Goal: Information Seeking & Learning: Understand process/instructions

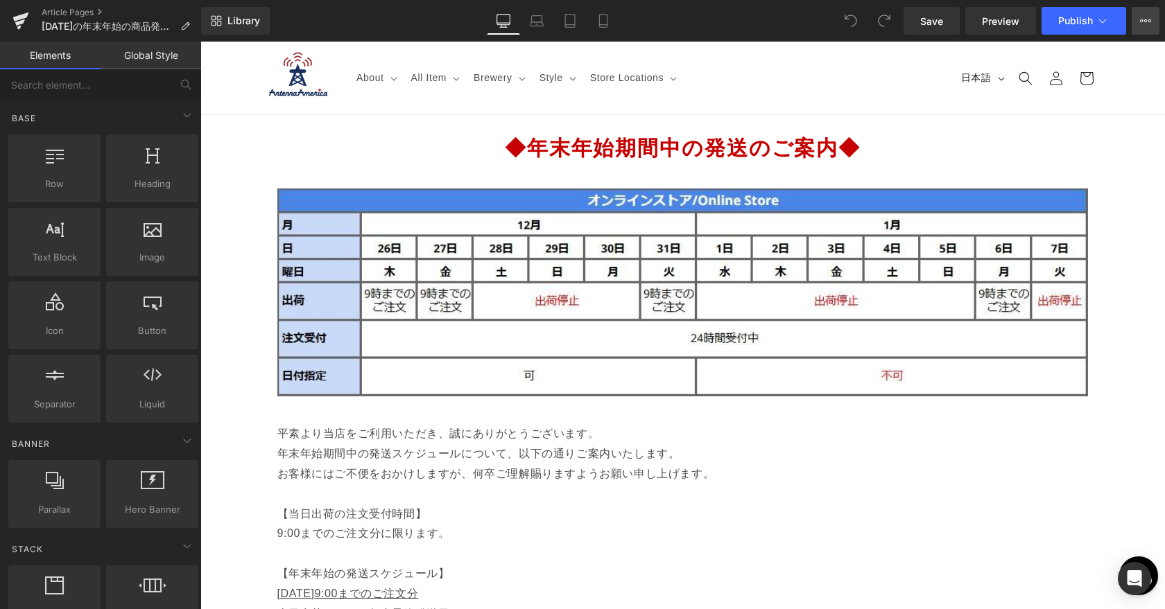
click at [1141, 21] on icon at bounding box center [1145, 20] width 11 height 11
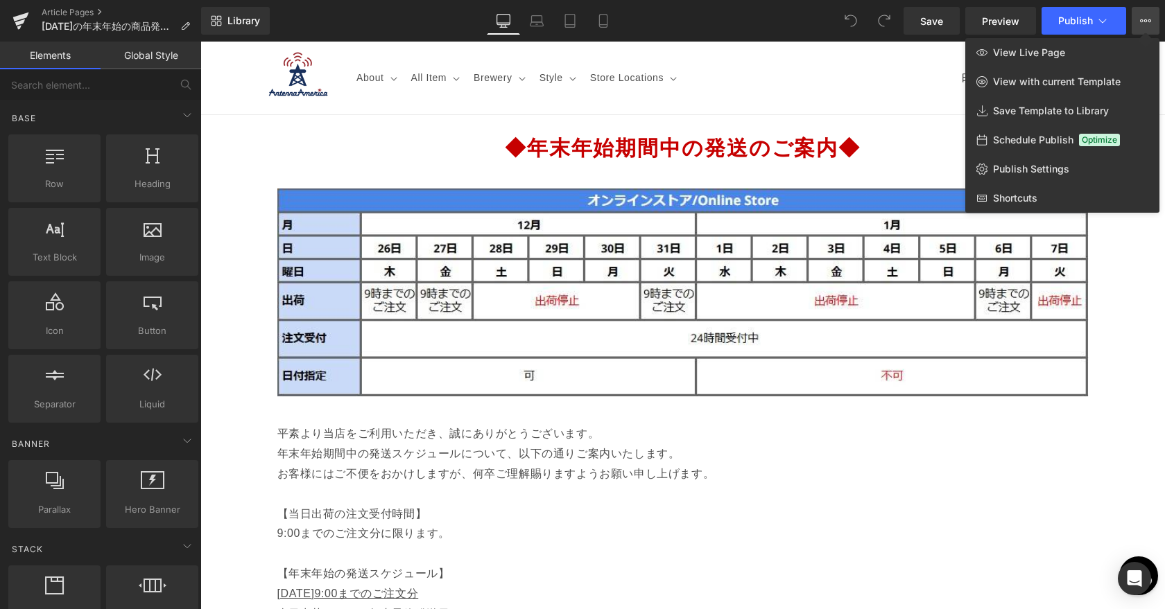
click at [583, 152] on div at bounding box center [682, 326] width 964 height 568
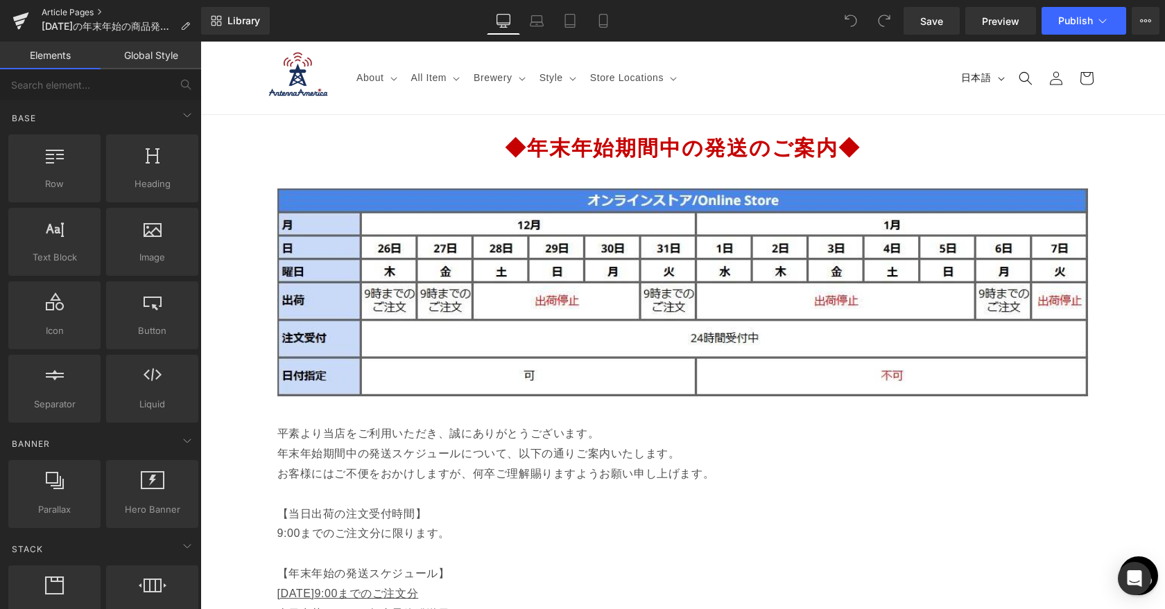
click at [62, 12] on link "Article Pages" at bounding box center [121, 12] width 159 height 11
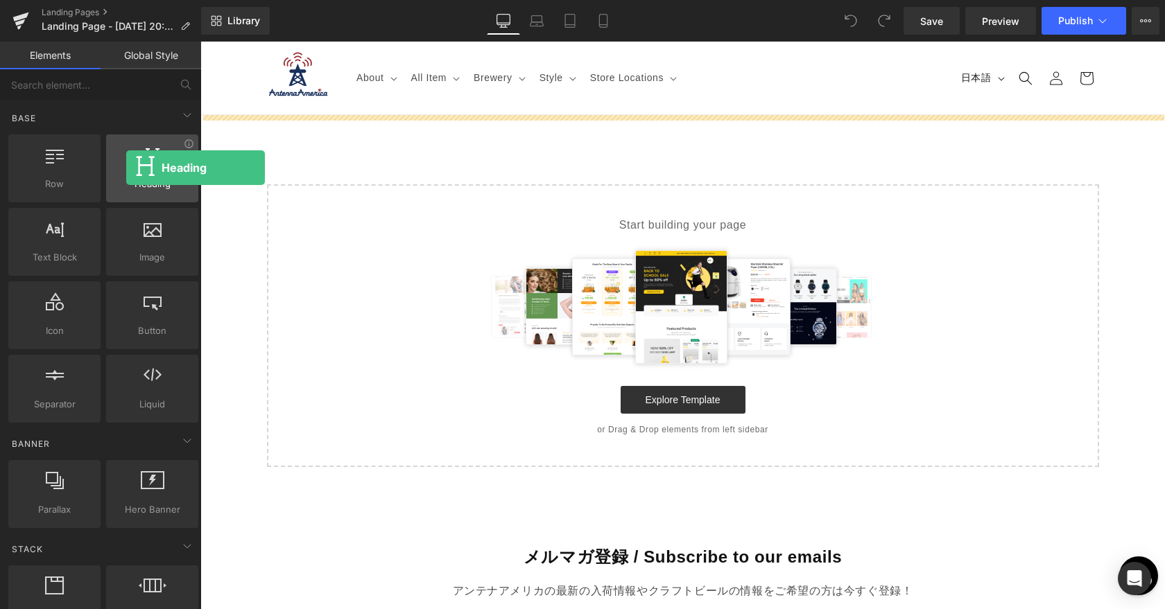
click at [125, 167] on div at bounding box center [152, 161] width 84 height 31
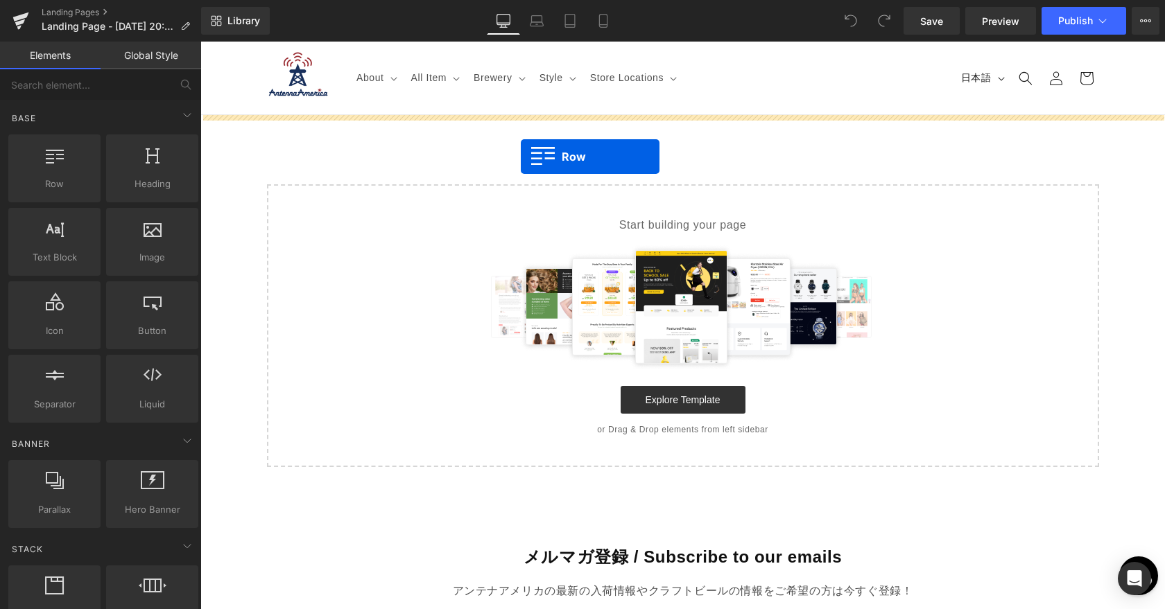
drag, startPoint x: 258, startPoint y: 208, endPoint x: 521, endPoint y: 157, distance: 267.7
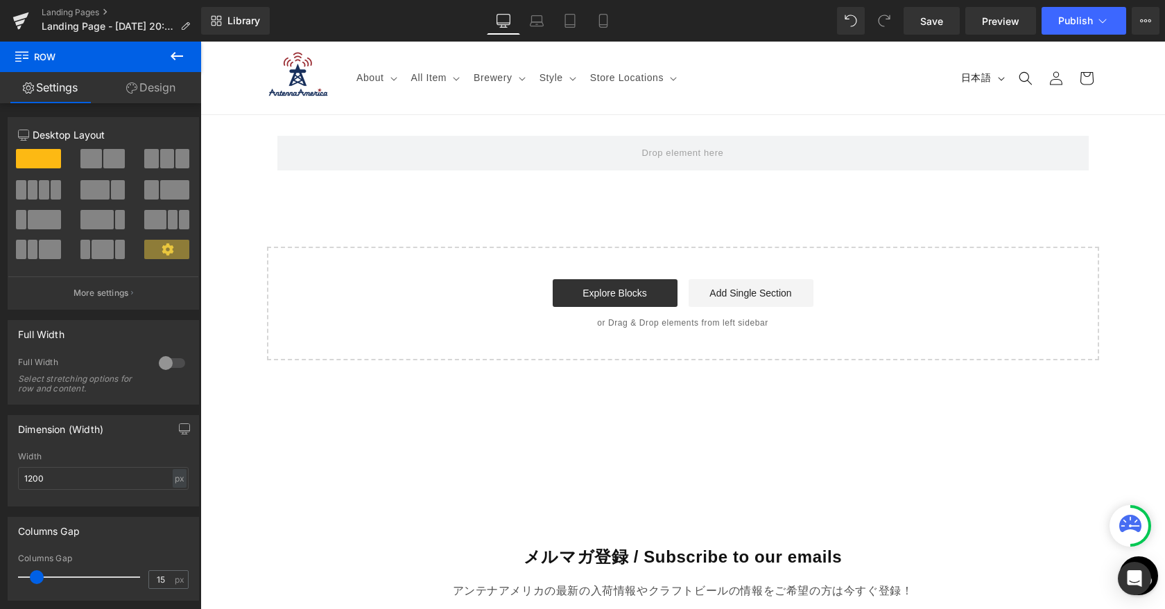
click at [177, 55] on icon at bounding box center [177, 56] width 12 height 8
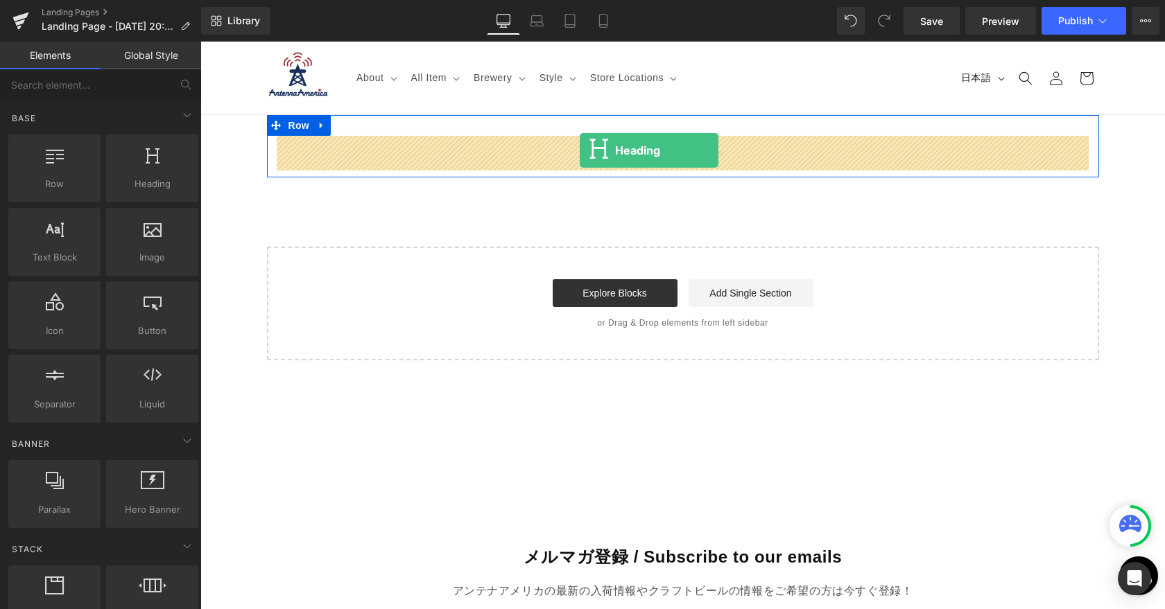
drag, startPoint x: 356, startPoint y: 197, endPoint x: 580, endPoint y: 151, distance: 227.9
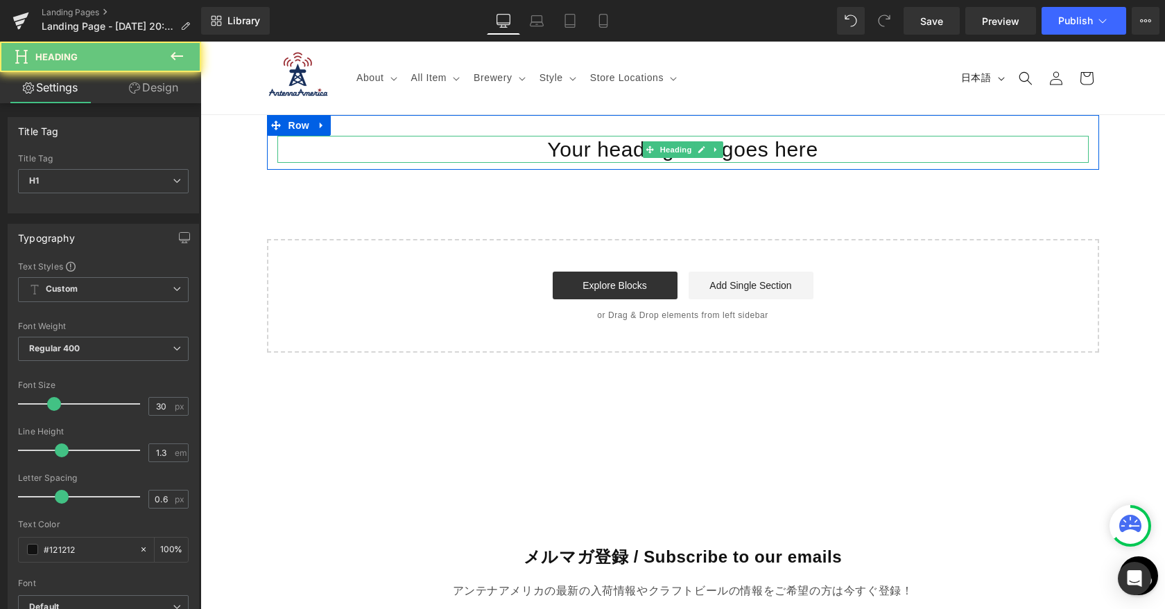
click at [631, 156] on h1 "Your heading text goes here" at bounding box center [682, 149] width 811 height 27
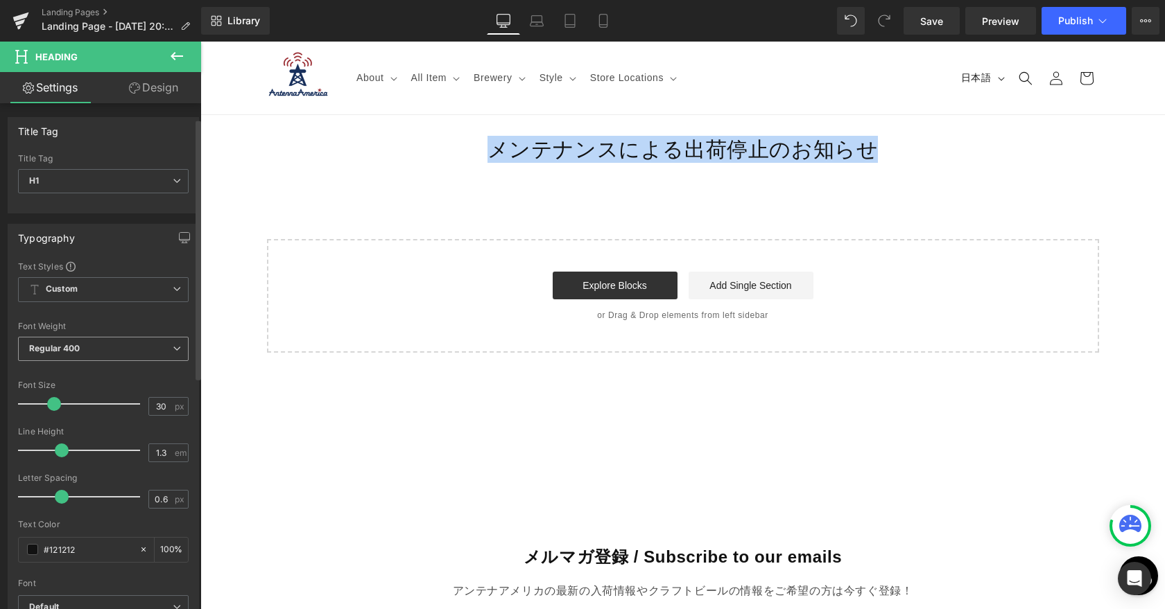
scroll to position [98, 0]
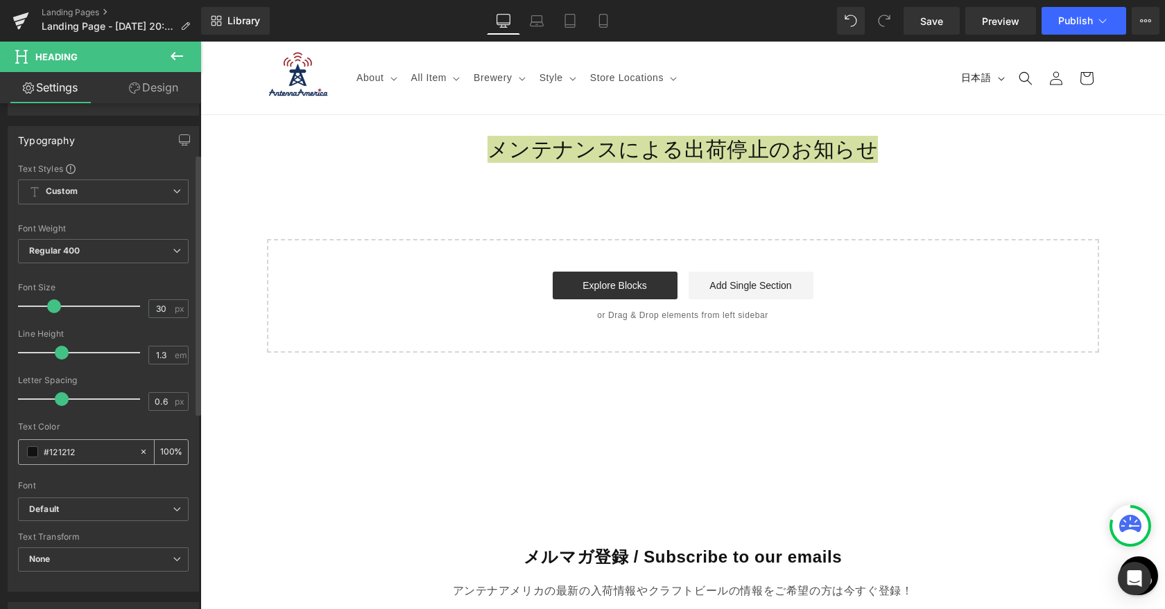
click at [35, 451] on span at bounding box center [32, 452] width 11 height 11
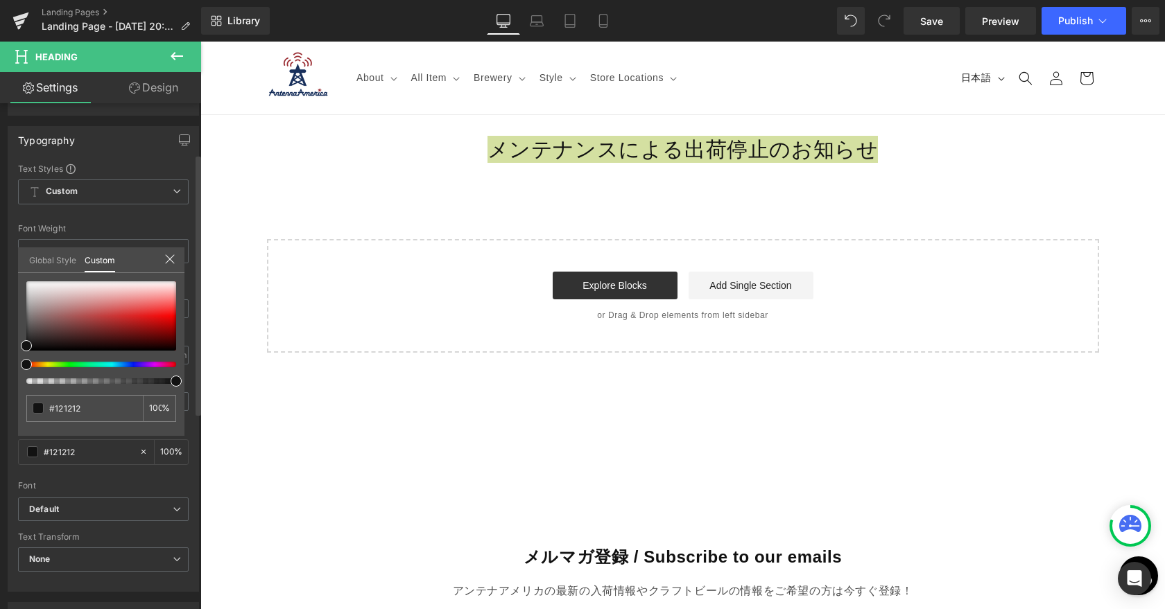
type input "#111111"
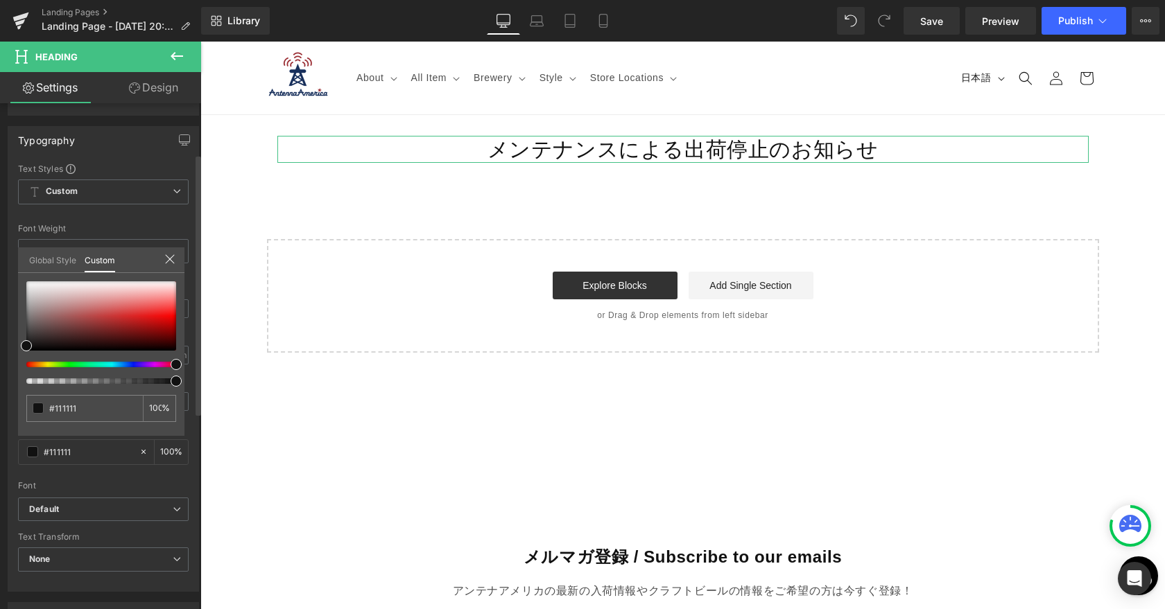
drag, startPoint x: 26, startPoint y: 367, endPoint x: 184, endPoint y: 367, distance: 158.1
click at [184, 367] on div "Typography Text Styles Custom Custom Setup Global Style Custom Setup Global Sty…" at bounding box center [103, 354] width 207 height 476
type input "#c00b0b"
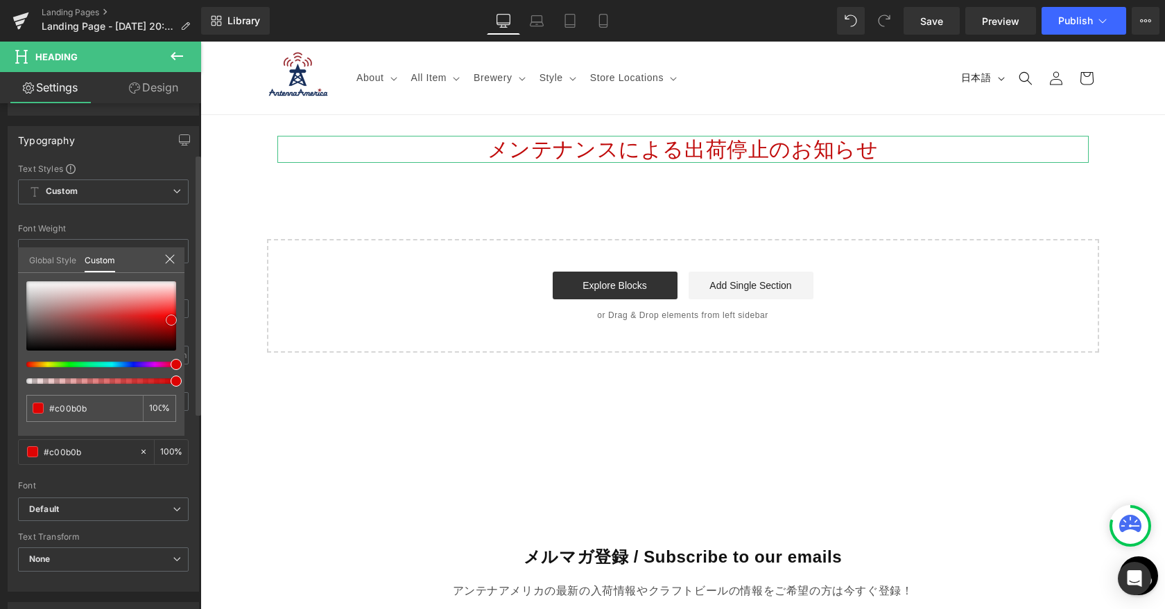
type input "#dd0303"
type input "#e30202"
type input "#e80202"
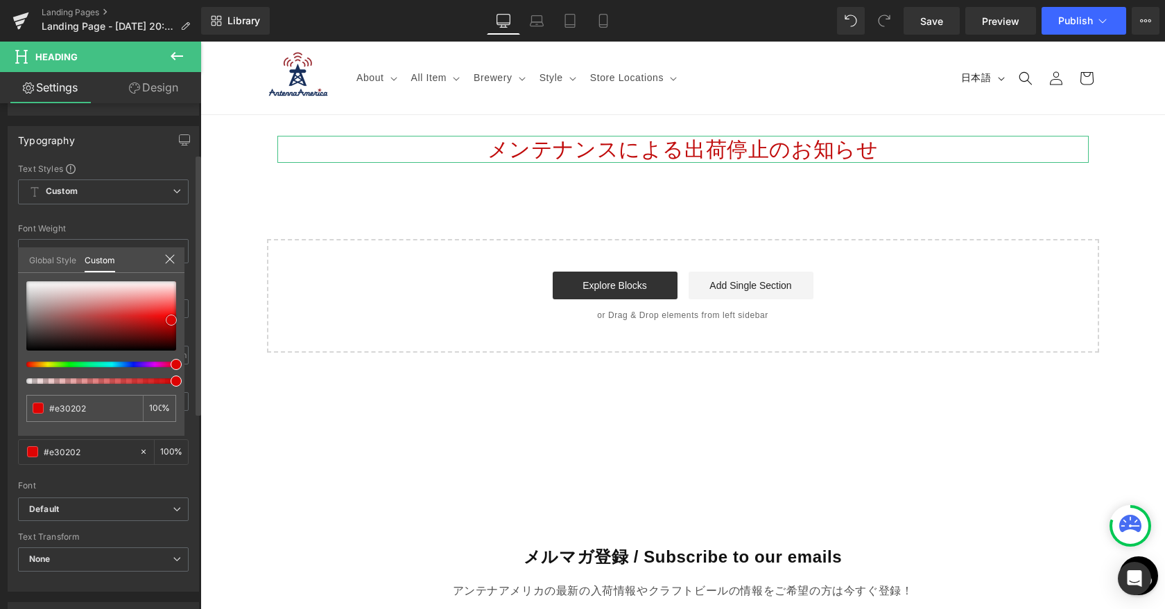
type input "#e80202"
type input "#f90000"
type input "#ff0000"
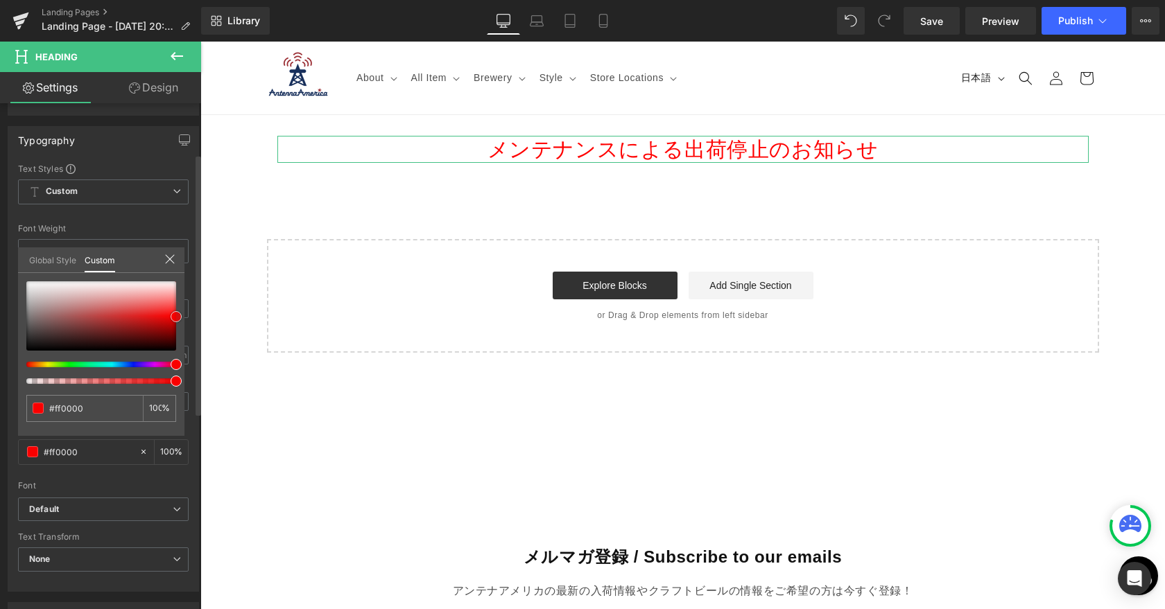
type input "#f90000"
type input "#f40000"
type input "#ef0000"
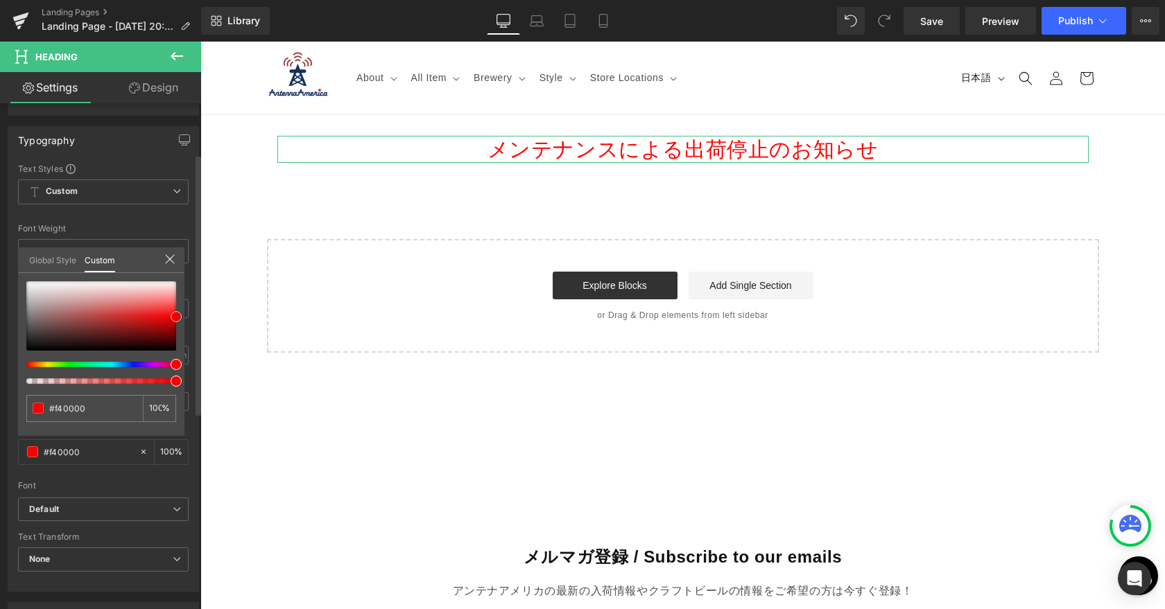
type input "#ef0000"
type input "#f40000"
type input "#f90000"
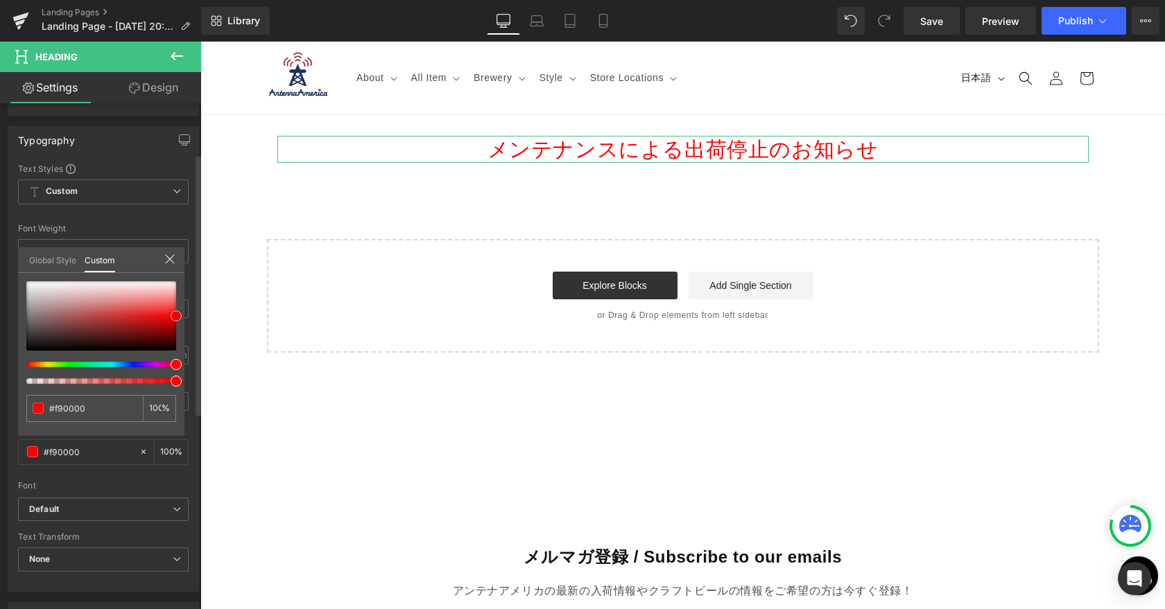
type input "#ff0000"
type input "#ff0505"
type input "#ff0000"
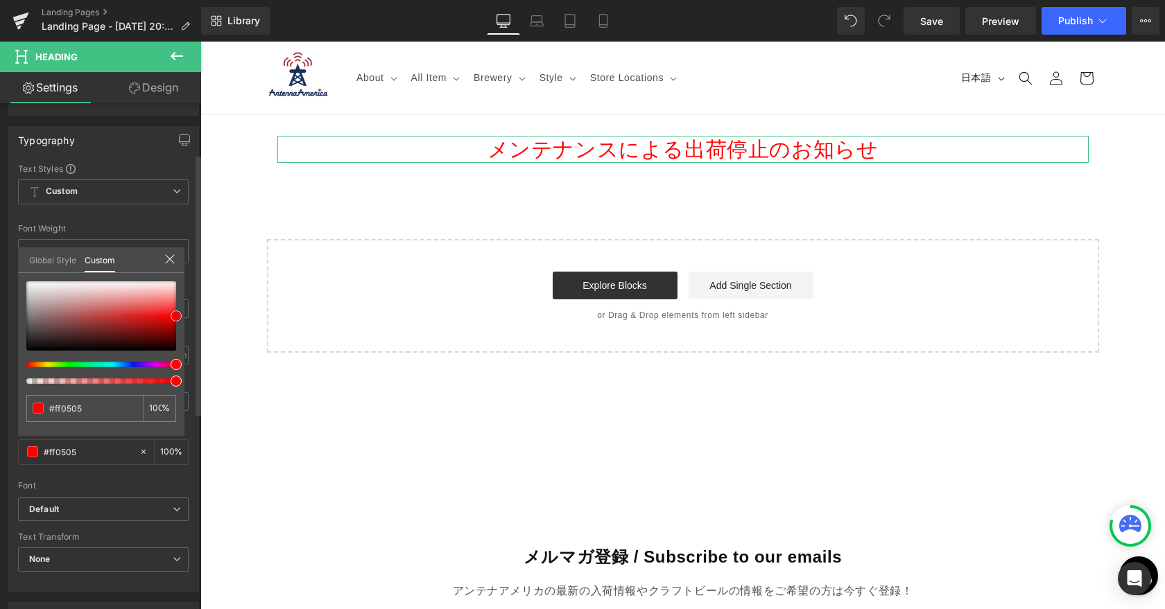
type input "#ff0000"
type input "#f40000"
drag, startPoint x: 159, startPoint y: 323, endPoint x: 180, endPoint y: 318, distance: 22.0
click at [176, 318] on div at bounding box center [101, 315] width 150 height 69
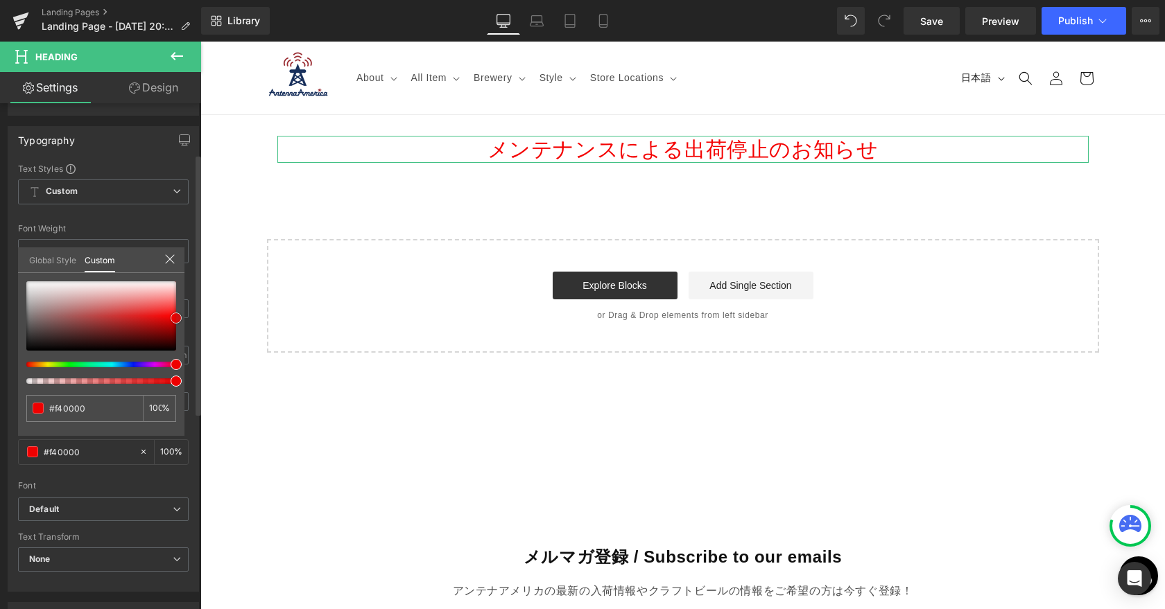
type input "#ef0000"
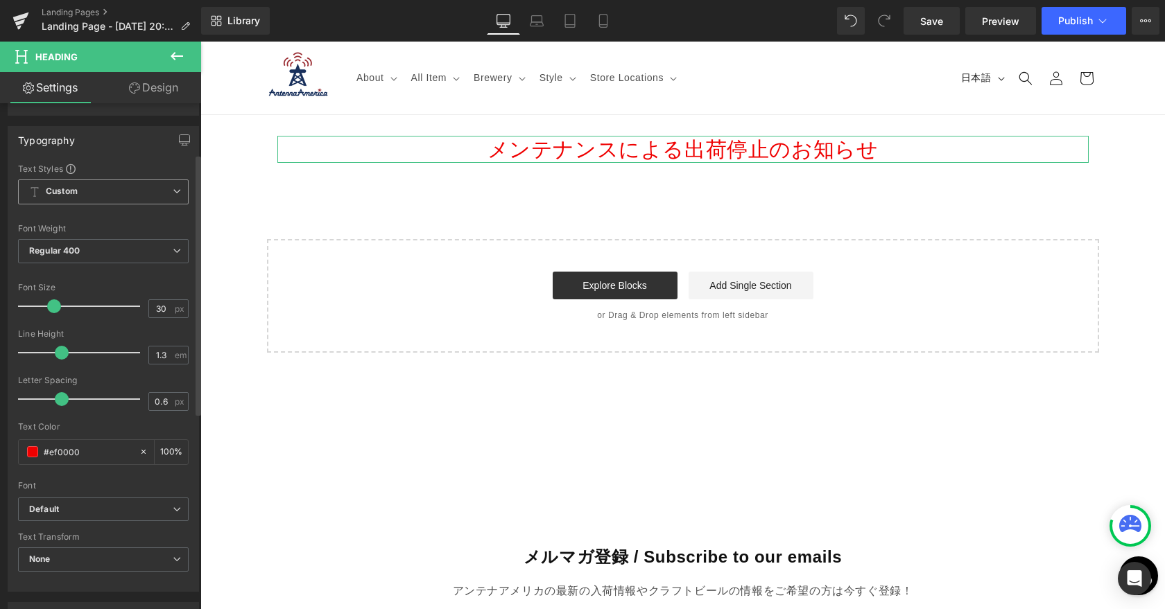
click at [148, 193] on span "Custom Setup Global Style" at bounding box center [103, 192] width 171 height 25
click at [146, 196] on span "Custom Setup Global Style" at bounding box center [100, 192] width 165 height 25
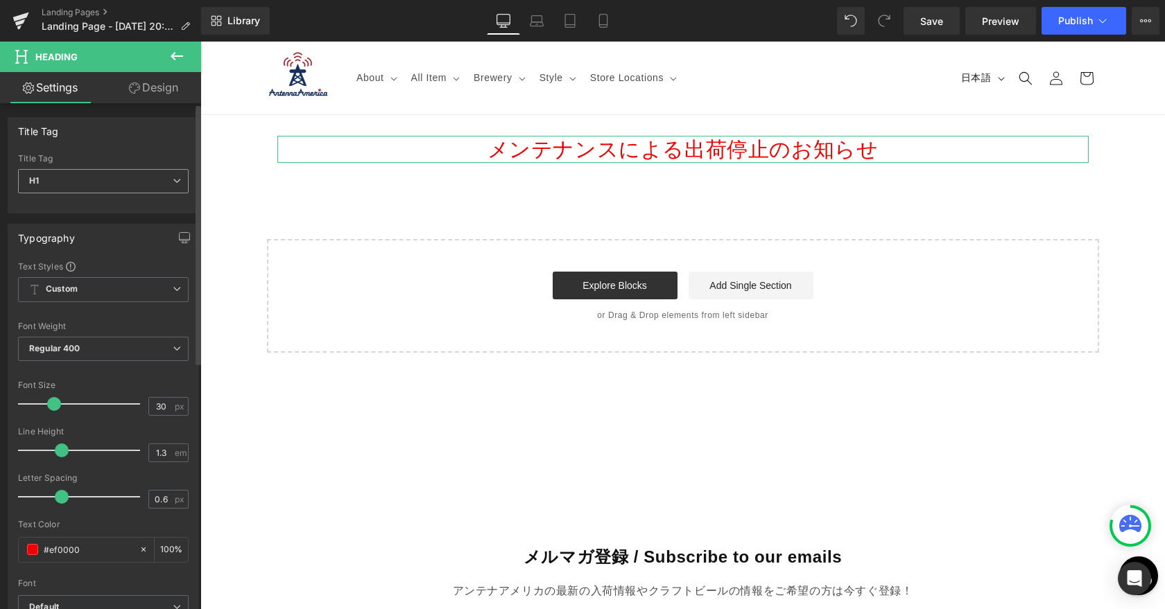
click at [140, 189] on span "H1" at bounding box center [103, 181] width 171 height 24
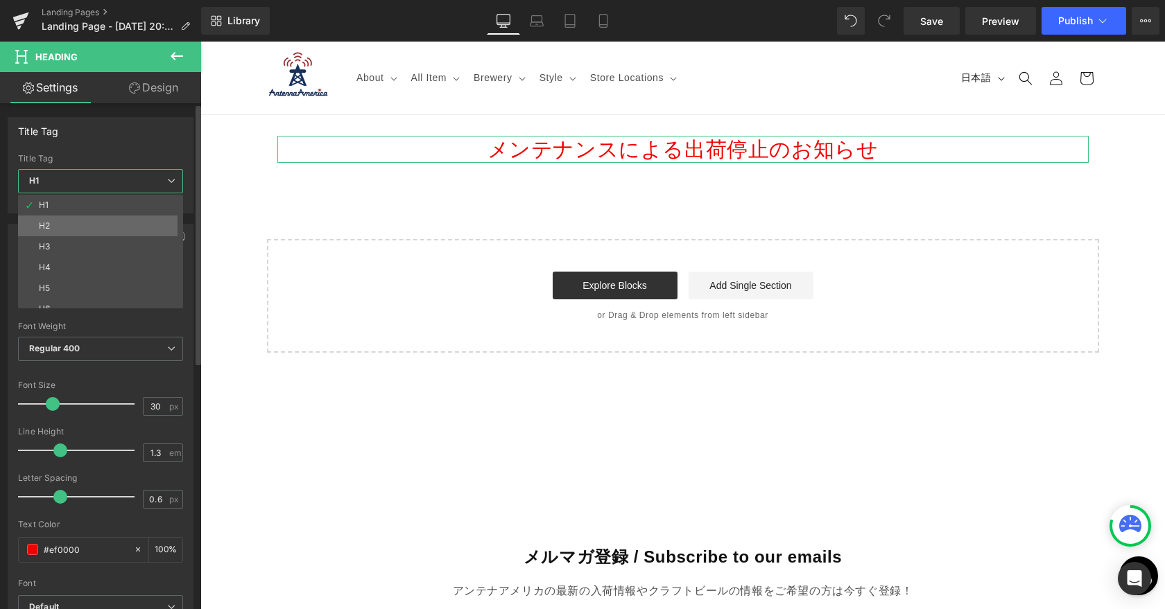
click at [111, 217] on li "H2" at bounding box center [103, 226] width 171 height 21
type input "24"
type input "#121212"
type input "100"
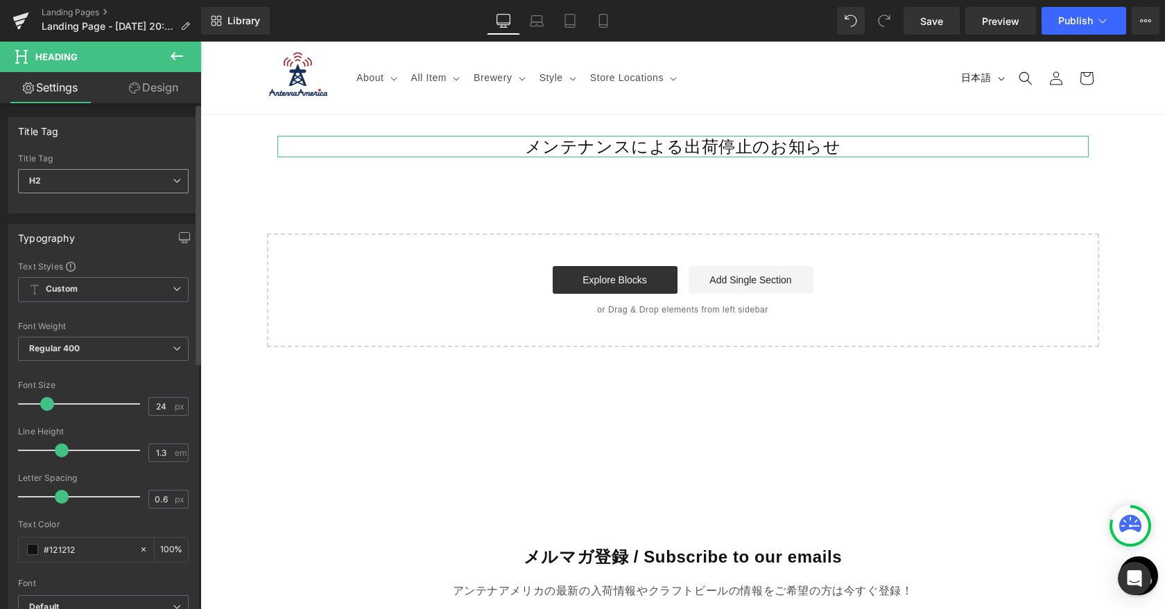
click at [115, 183] on span "H2" at bounding box center [103, 181] width 171 height 24
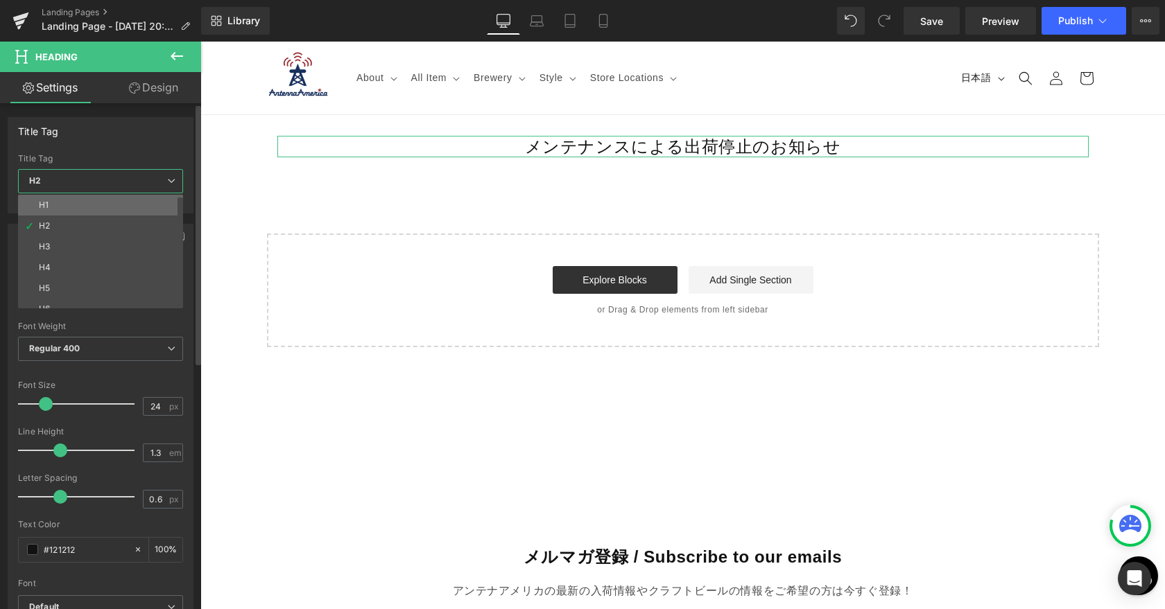
click at [107, 212] on li "H1" at bounding box center [103, 205] width 171 height 21
type input "30"
type input "#ef0000"
type input "100"
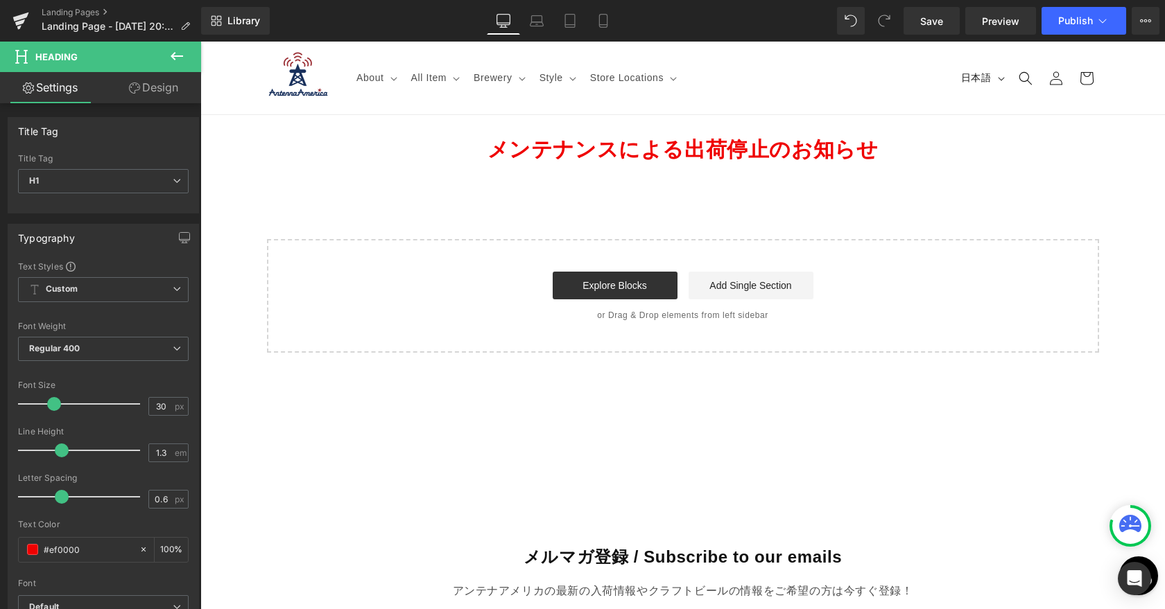
click at [508, 152] on strong "メンテナンスによる出荷停止のお知らせ" at bounding box center [682, 149] width 391 height 23
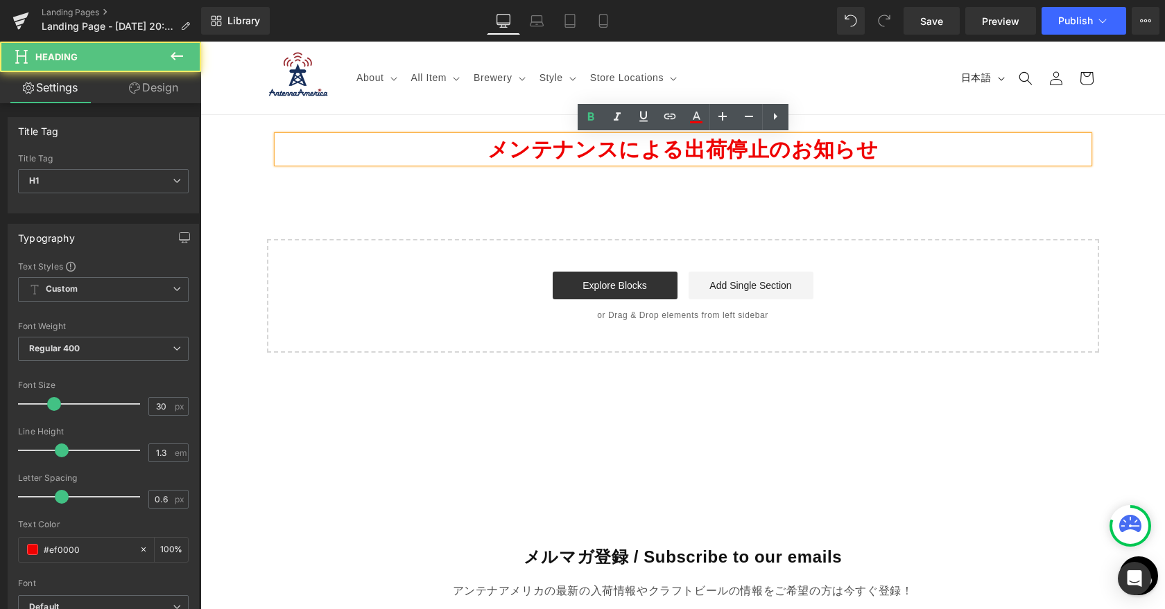
click at [496, 152] on strong "メンテナンスによる出荷停止のお知らせ" at bounding box center [682, 149] width 391 height 23
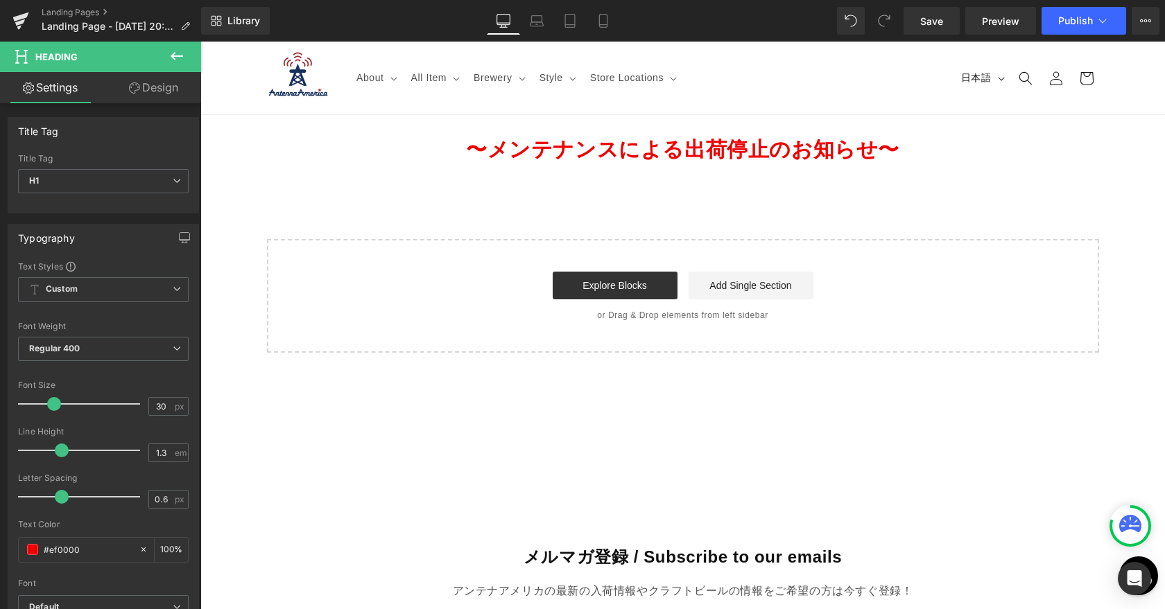
click at [174, 56] on icon at bounding box center [177, 56] width 12 height 8
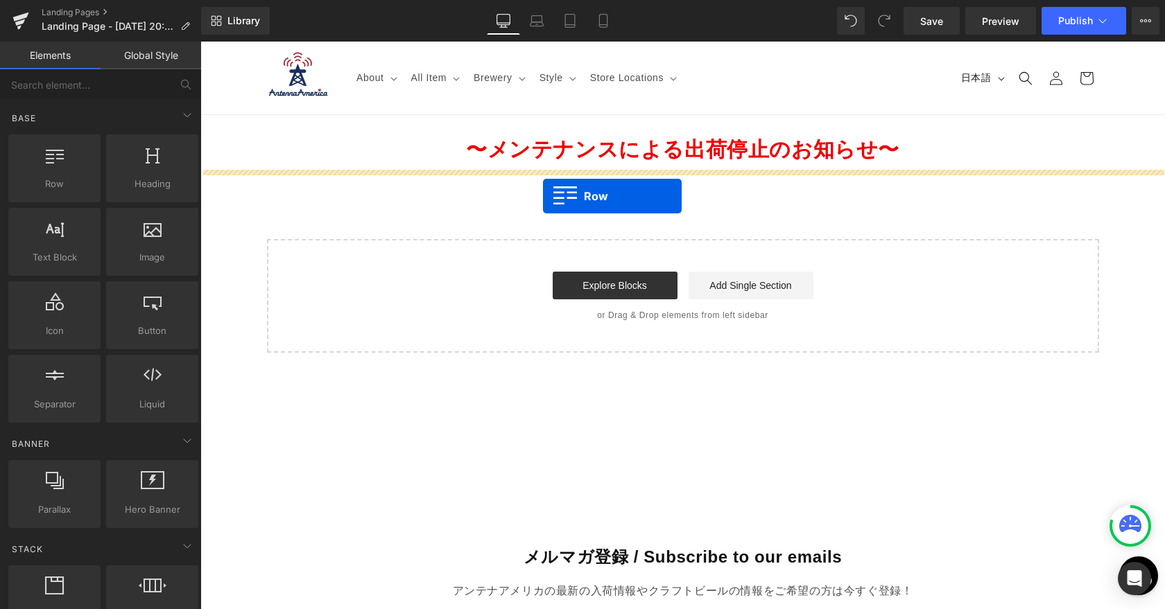
drag, startPoint x: 268, startPoint y: 216, endPoint x: 541, endPoint y: 193, distance: 274.8
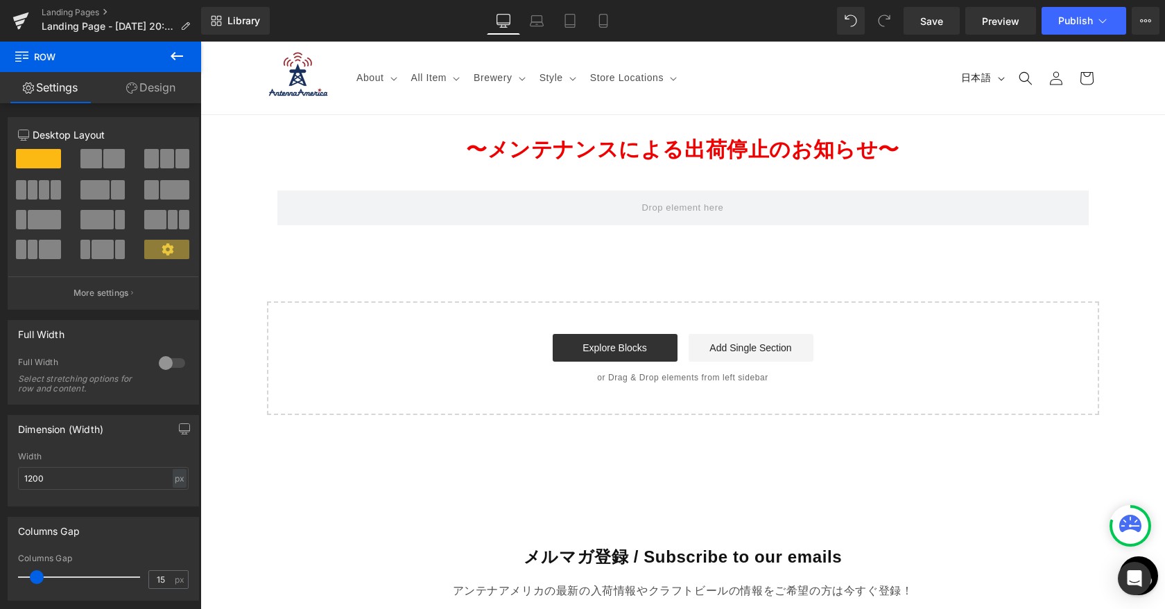
click at [178, 58] on icon at bounding box center [176, 56] width 17 height 17
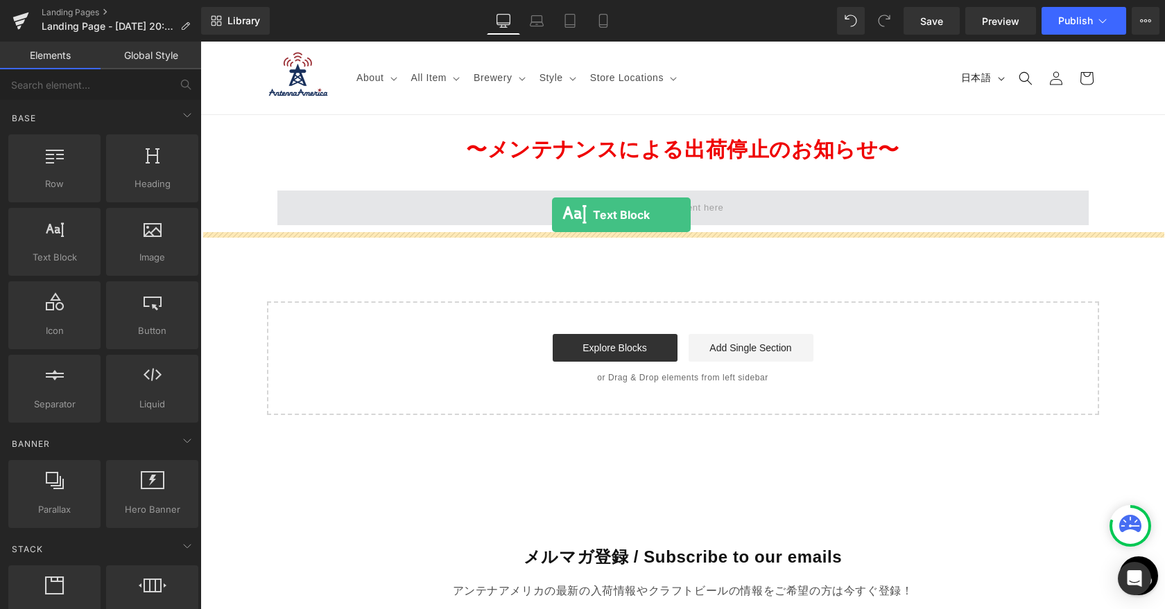
drag, startPoint x: 250, startPoint y: 284, endPoint x: 552, endPoint y: 215, distance: 309.5
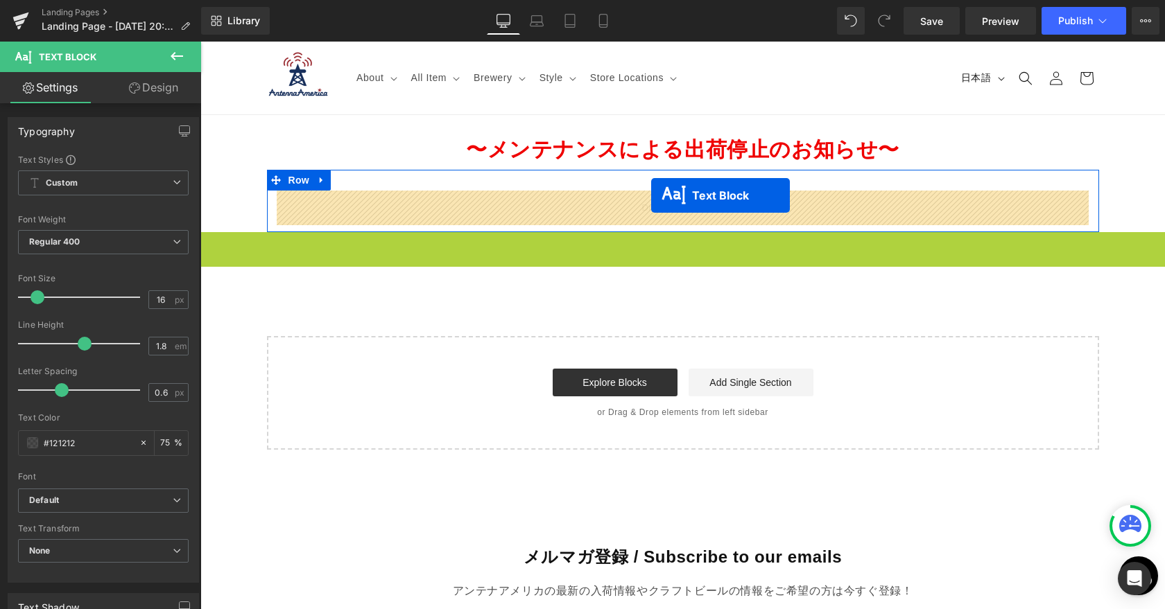
drag, startPoint x: 639, startPoint y: 263, endPoint x: 651, endPoint y: 200, distance: 63.6
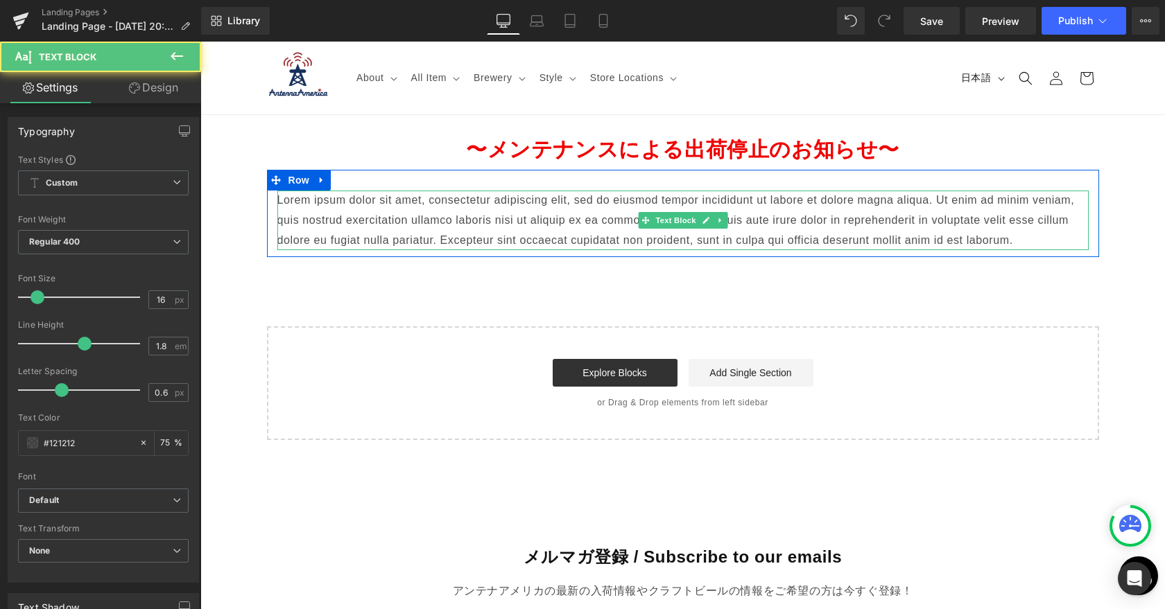
click at [540, 221] on p "Lorem ipsum dolor sit amet, consectetur adipiscing elit, sed do eiusmod tempor …" at bounding box center [682, 221] width 811 height 60
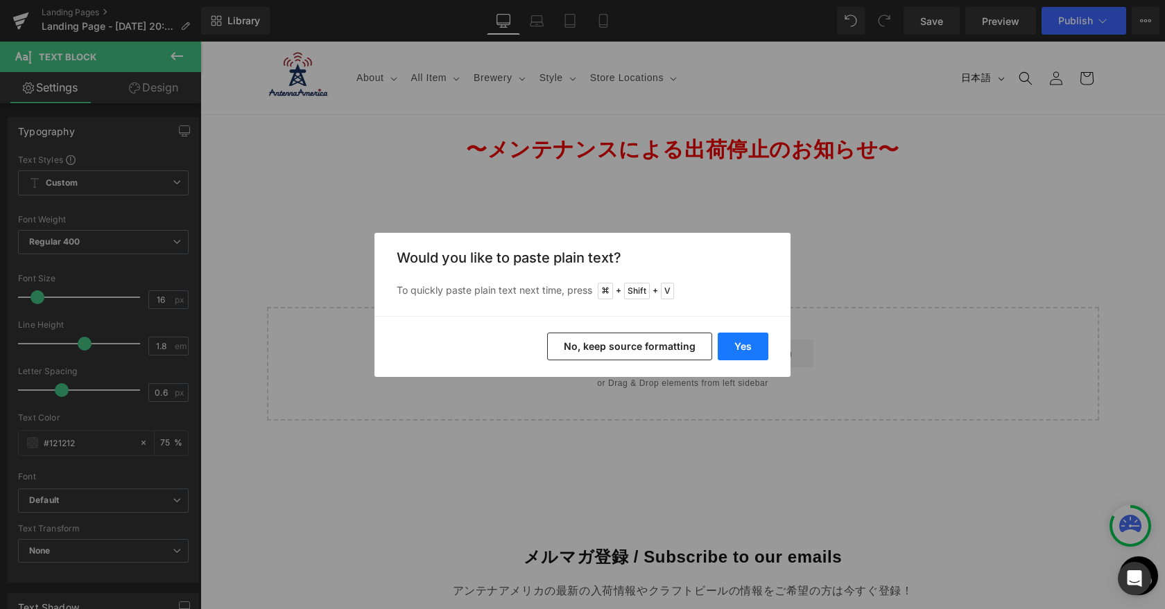
click at [739, 340] on button "Yes" at bounding box center [743, 347] width 51 height 28
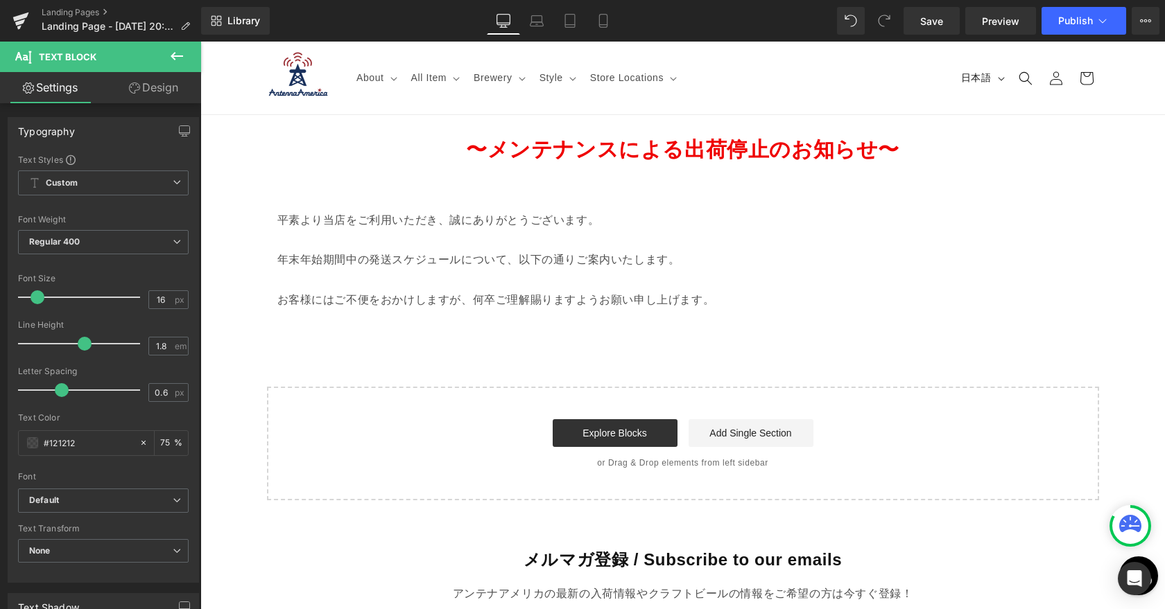
click at [480, 248] on p at bounding box center [682, 241] width 811 height 20
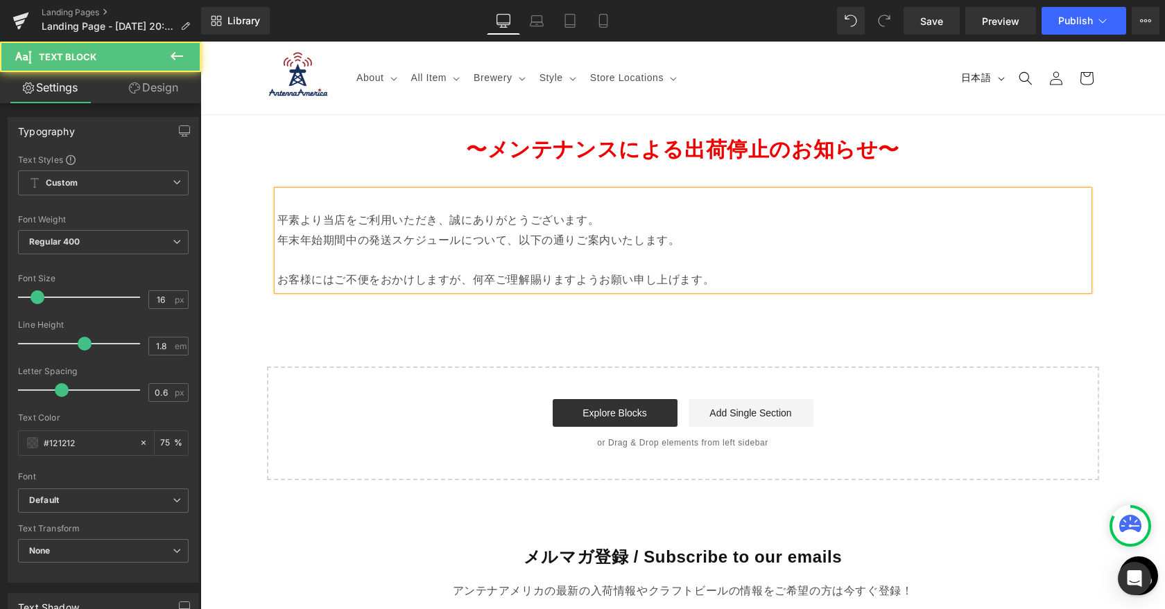
click at [471, 262] on p at bounding box center [682, 260] width 811 height 20
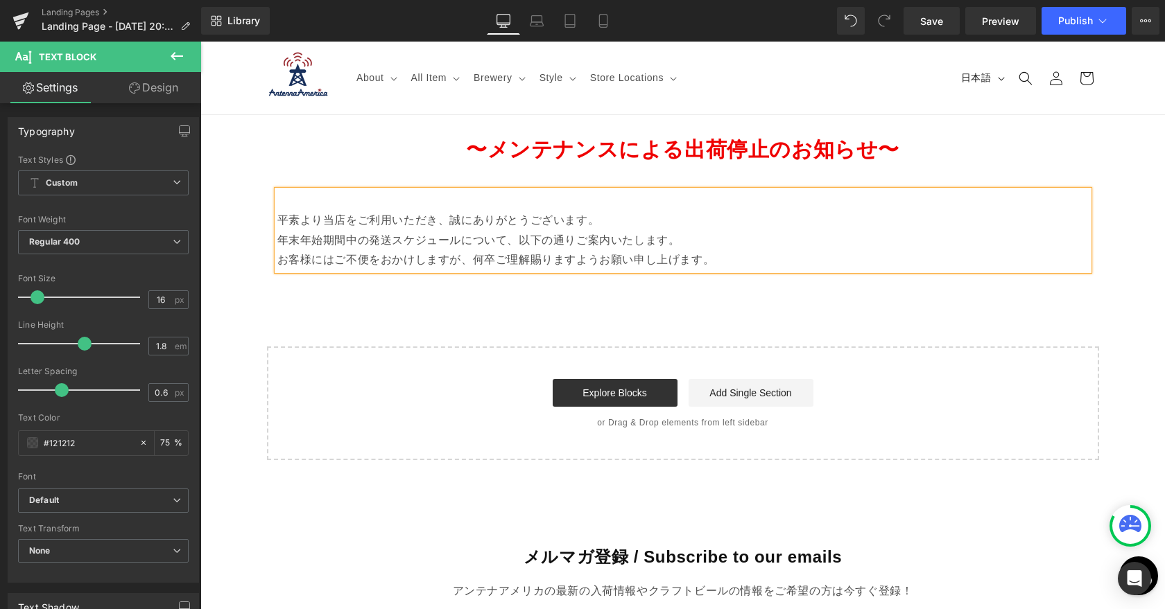
click at [358, 232] on p "年末年始期間中の発送スケジュールについて、以下の通りご案内いたします。" at bounding box center [682, 241] width 811 height 20
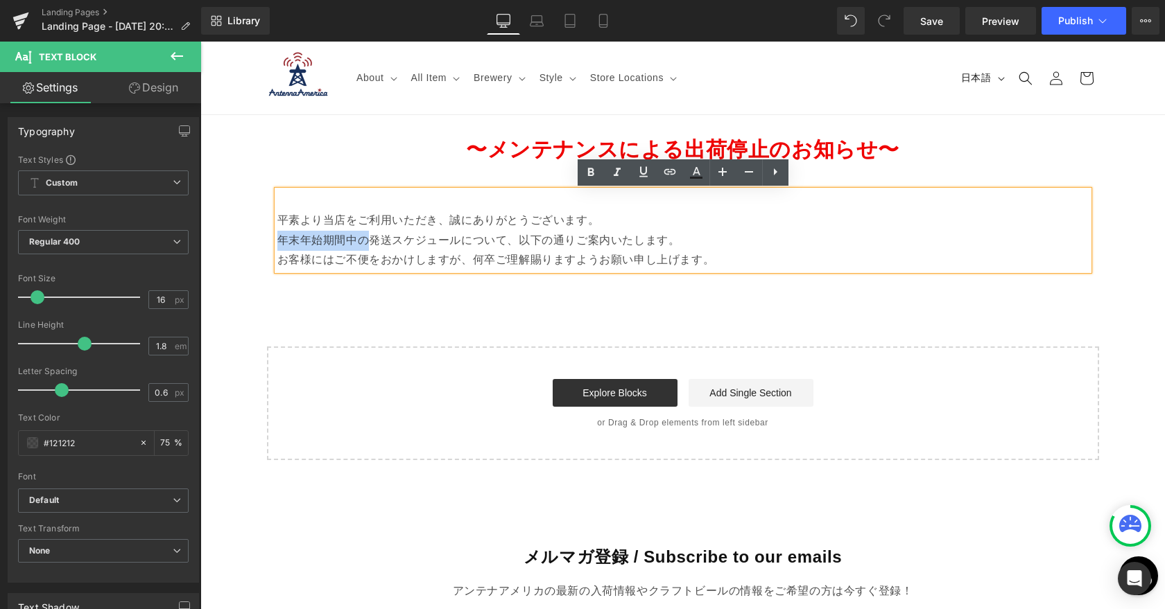
drag, startPoint x: 277, startPoint y: 239, endPoint x: 372, endPoint y: 237, distance: 94.3
click at [372, 237] on p "年末年始期間中の発送スケジュールについて、以下の通りご案内いたします。" at bounding box center [682, 241] width 811 height 20
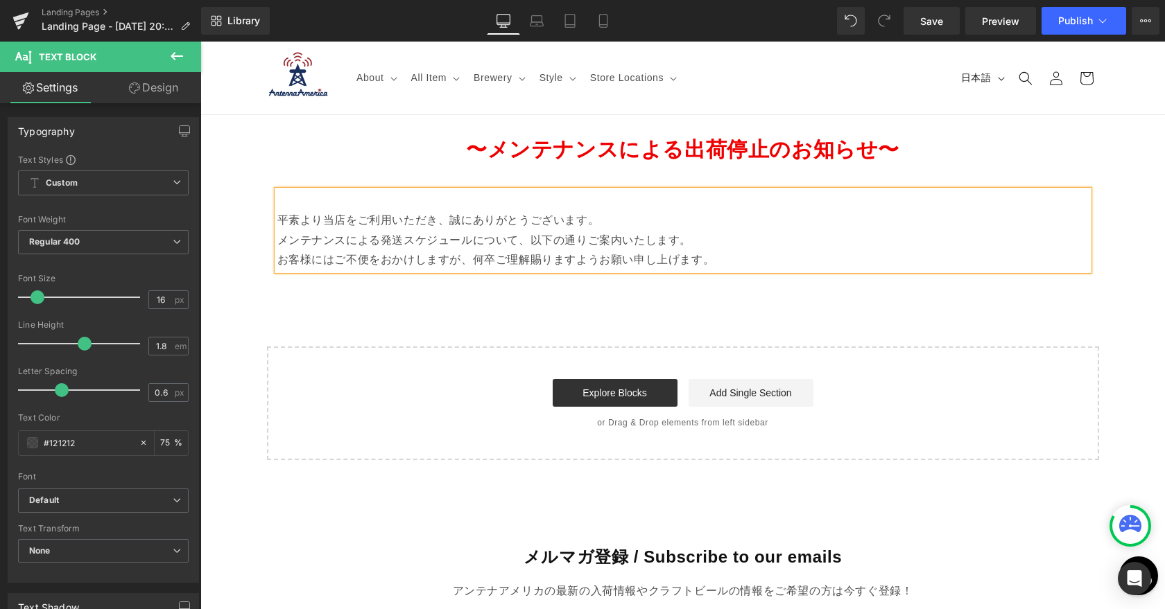
click at [734, 264] on p "お客様にはご不便をおかけしますが、何卒ご理解賜りますようお願い申し上げます。" at bounding box center [682, 260] width 811 height 20
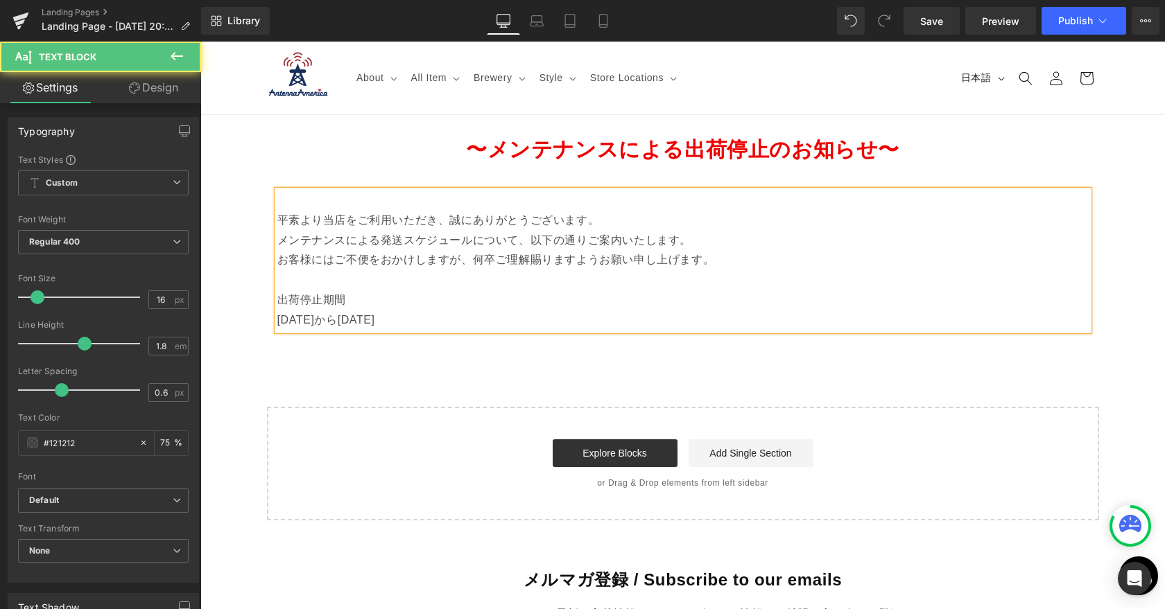
drag, startPoint x: 492, startPoint y: 323, endPoint x: 277, endPoint y: 299, distance: 217.0
click at [277, 299] on div "平素より当店をご利用いただき、誠にありがとうございます。 メンテナンスによる発送スケジュールについて、以下の通りご案内いたします。 お客様にはご不便をおかけし…" at bounding box center [682, 261] width 811 height 140
drag, startPoint x: 279, startPoint y: 298, endPoint x: 468, endPoint y: 315, distance: 190.1
click at [468, 315] on div "平素より当店をご利用いただき、誠にありがとうございます。 メンテナンスによる発送スケジュールについて、以下の通りご案内いたします。 お客様にはご不便をおかけし…" at bounding box center [682, 261] width 811 height 140
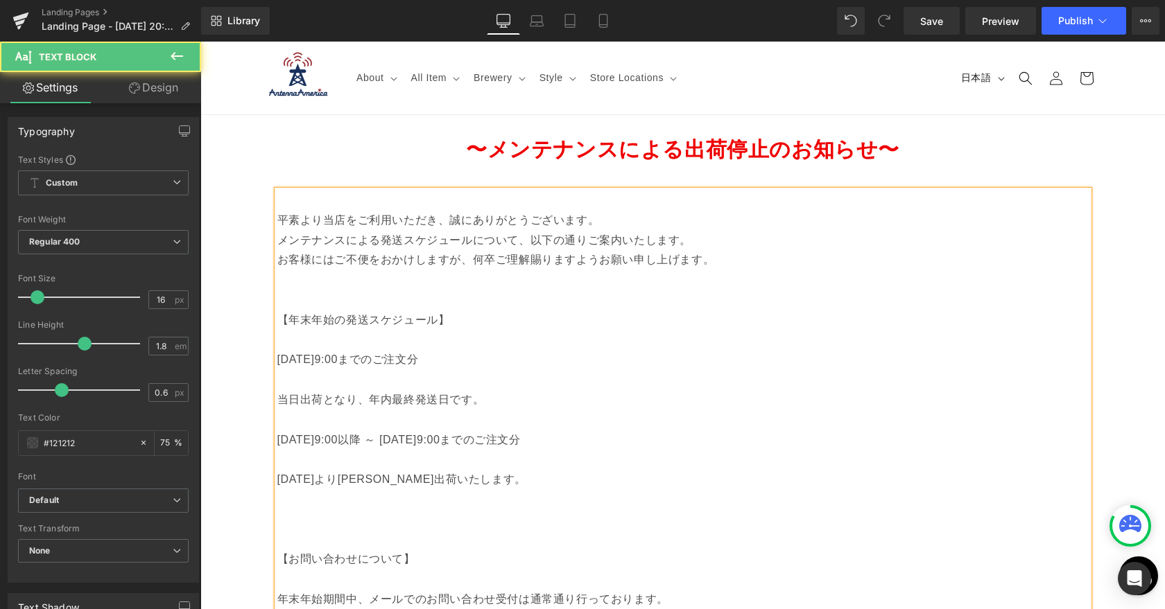
click at [421, 343] on p at bounding box center [682, 341] width 811 height 20
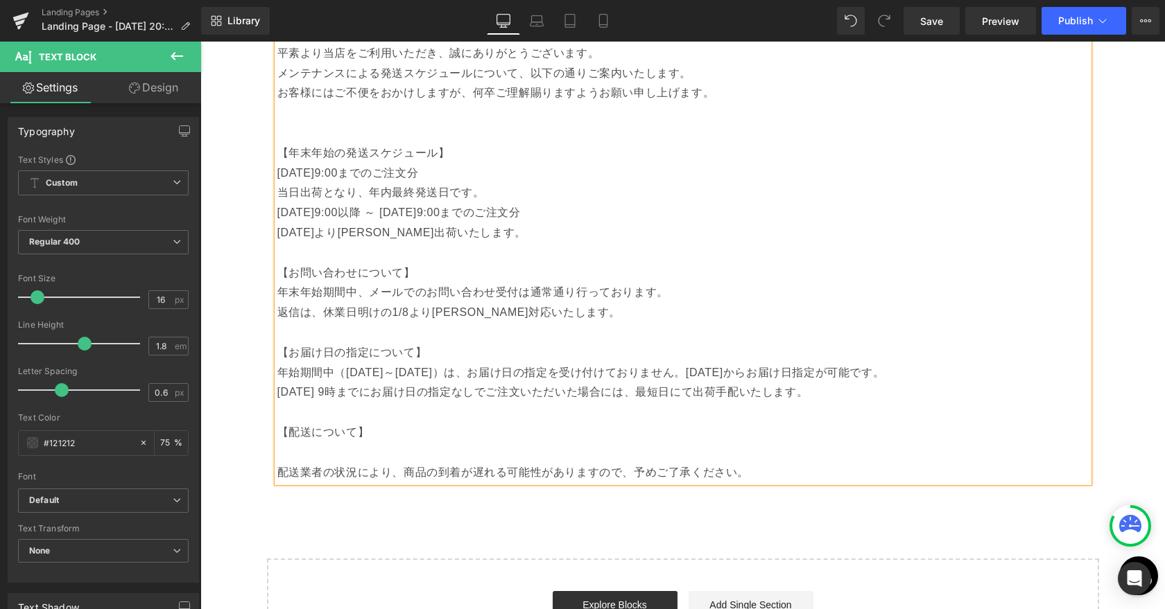
scroll to position [73, 0]
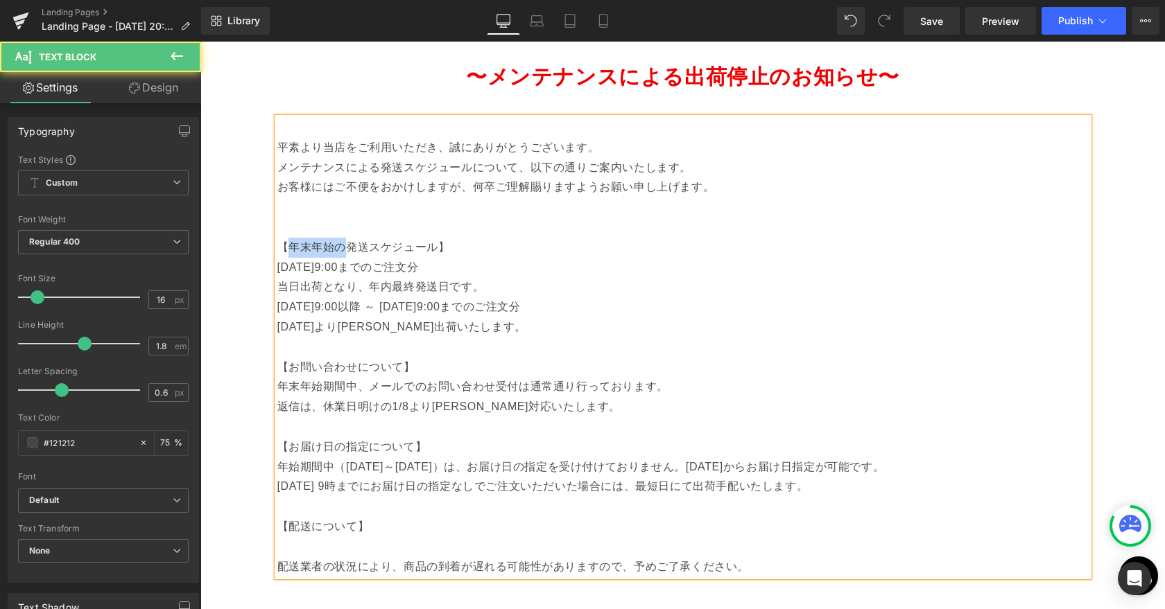
drag, startPoint x: 345, startPoint y: 249, endPoint x: 286, endPoint y: 248, distance: 59.0
click at [286, 248] on p "【年末年始の発送スケジュール】" at bounding box center [682, 248] width 811 height 20
click at [299, 266] on p "[DATE]9:00までのご注文分" at bounding box center [682, 268] width 811 height 20
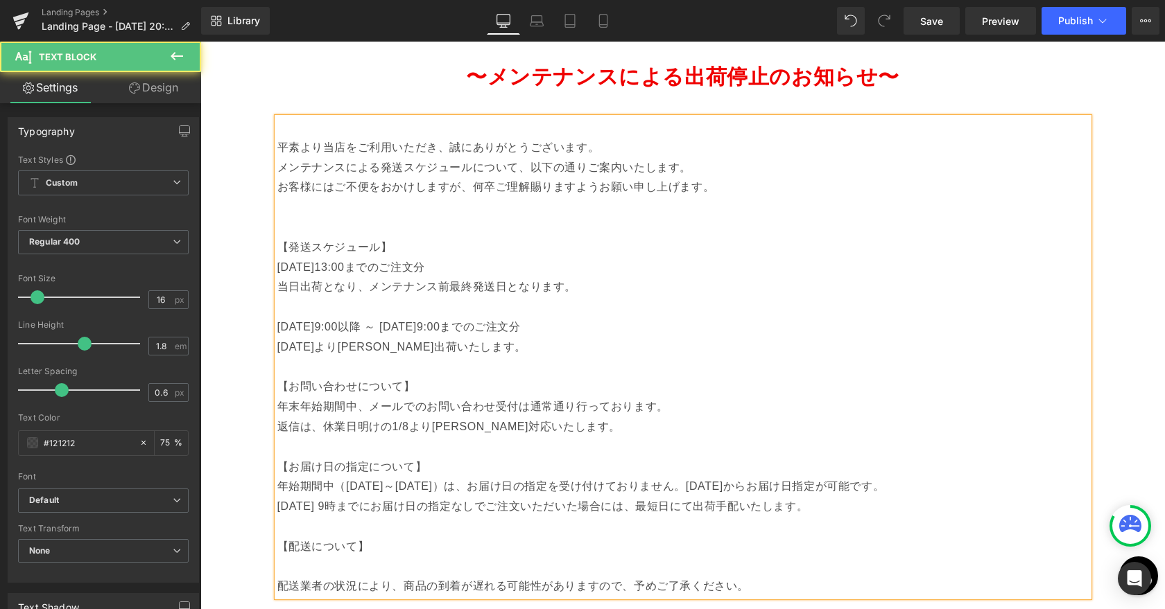
click at [303, 318] on p "[DATE]9:00以降 ～ [DATE]9:00までのご注文分" at bounding box center [682, 328] width 811 height 20
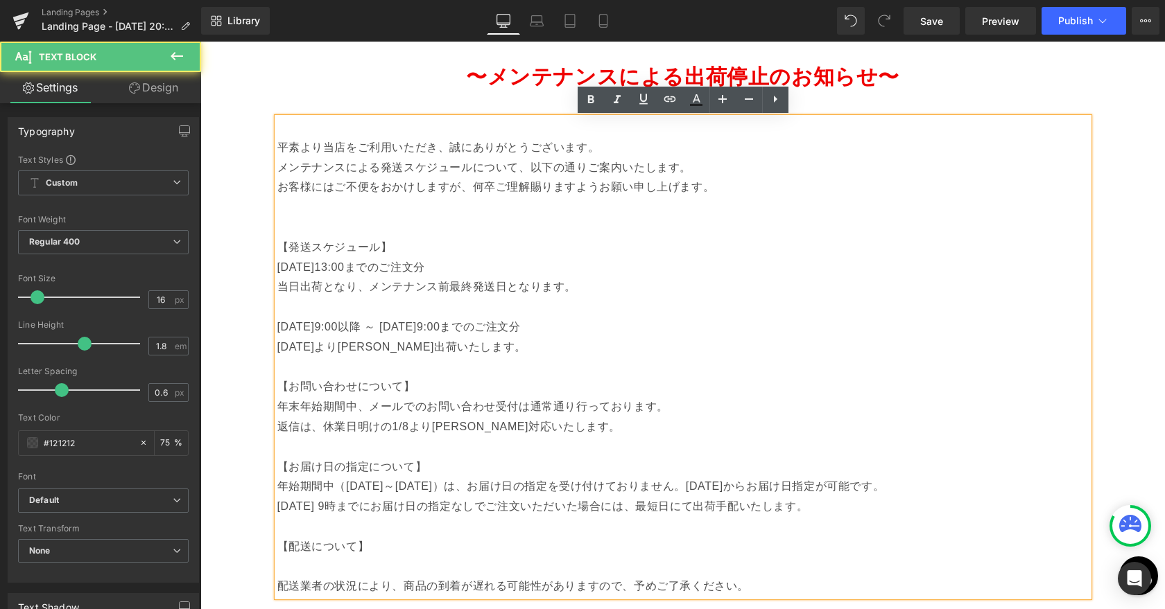
click at [304, 309] on p at bounding box center [682, 307] width 811 height 20
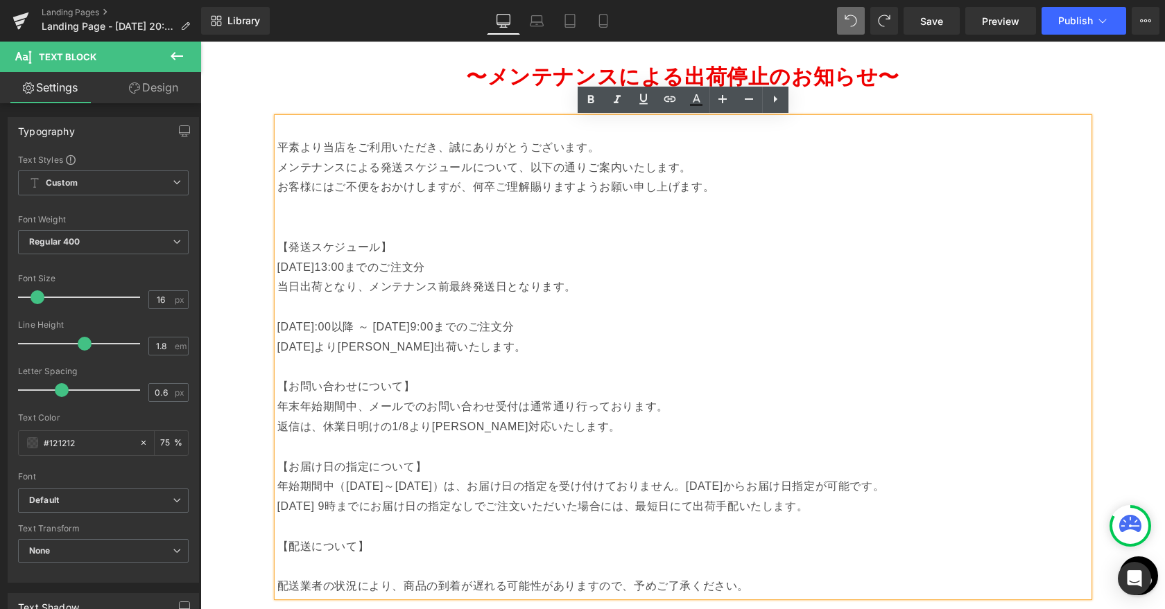
click at [326, 331] on p "[DATE]:00以降 ～ [DATE]9:00までのご注文分" at bounding box center [682, 328] width 811 height 20
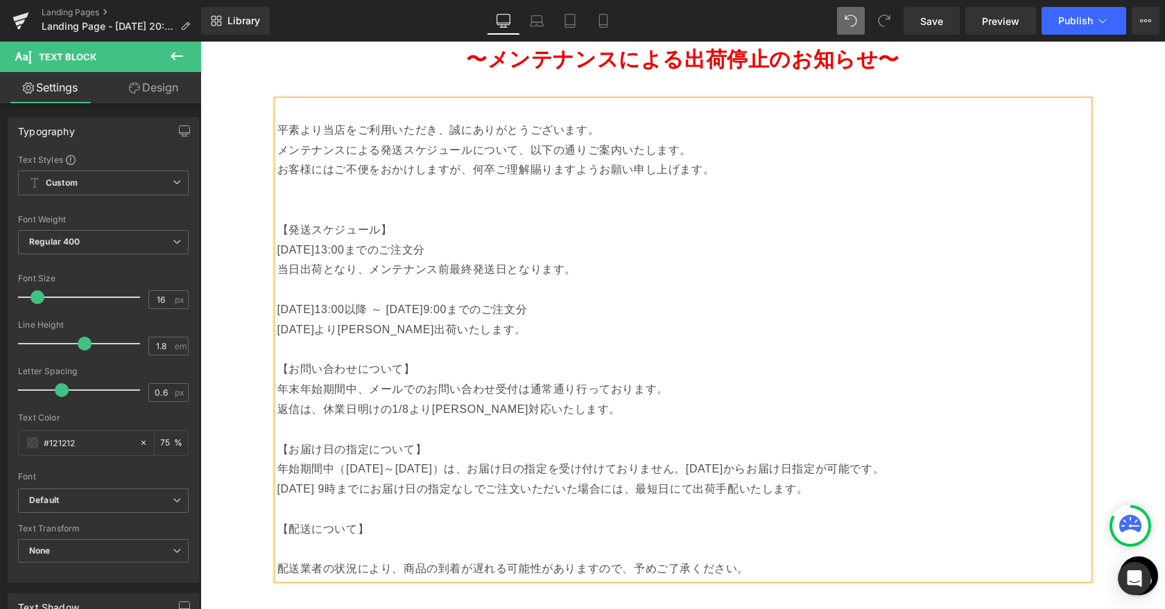
scroll to position [95, 0]
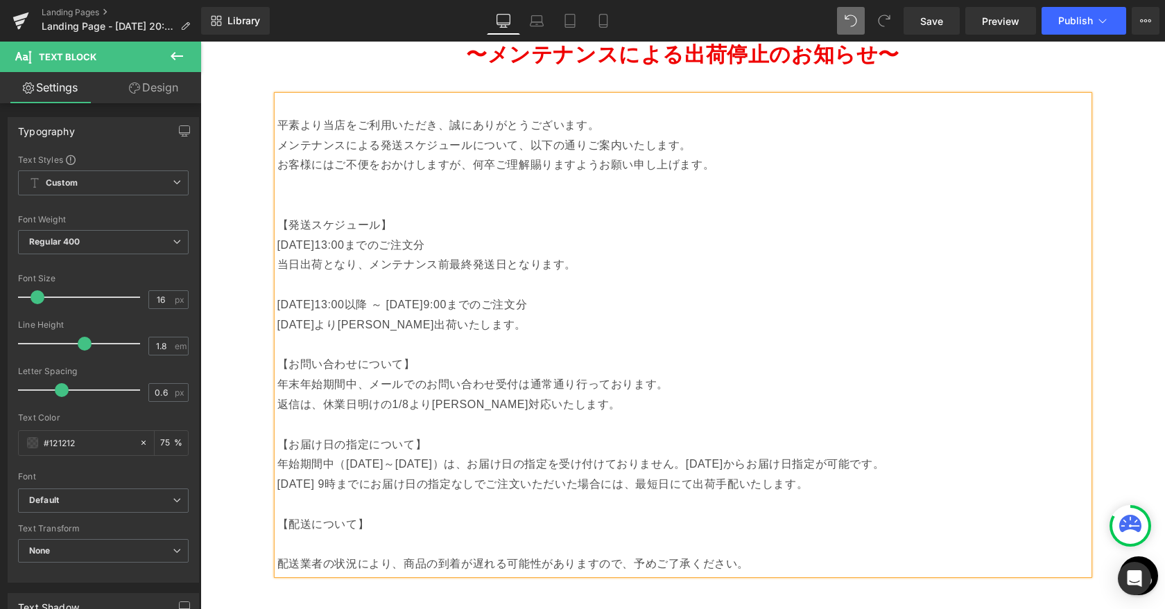
click at [322, 328] on p "[DATE]より[PERSON_NAME]出荷いたします。" at bounding box center [682, 325] width 811 height 20
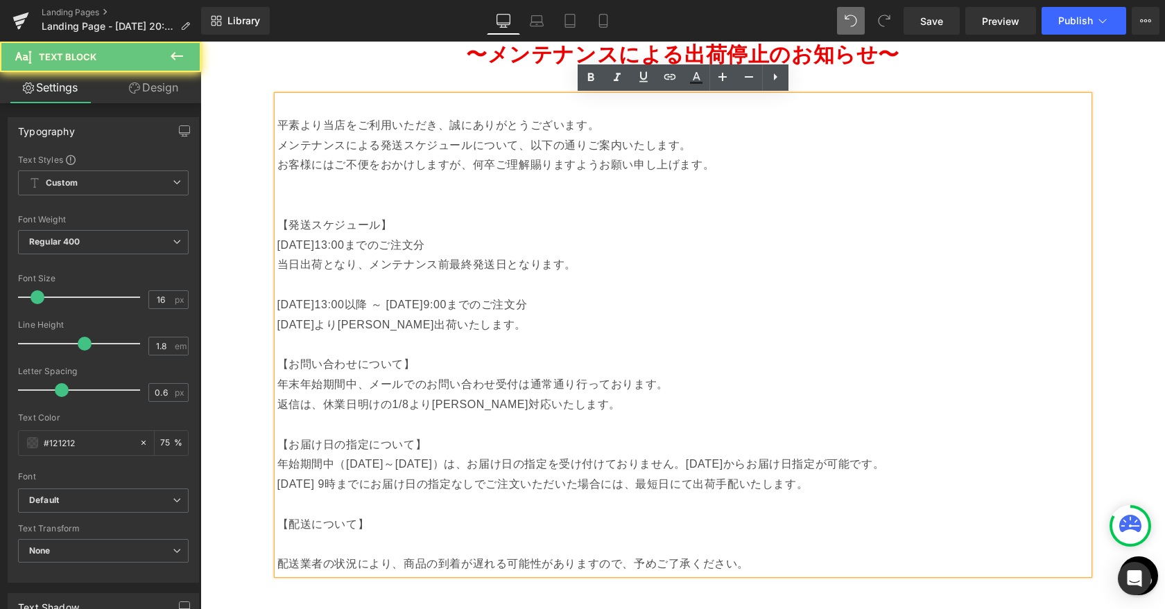
click at [338, 328] on p "[DATE]より[PERSON_NAME]出荷いたします。" at bounding box center [682, 325] width 811 height 20
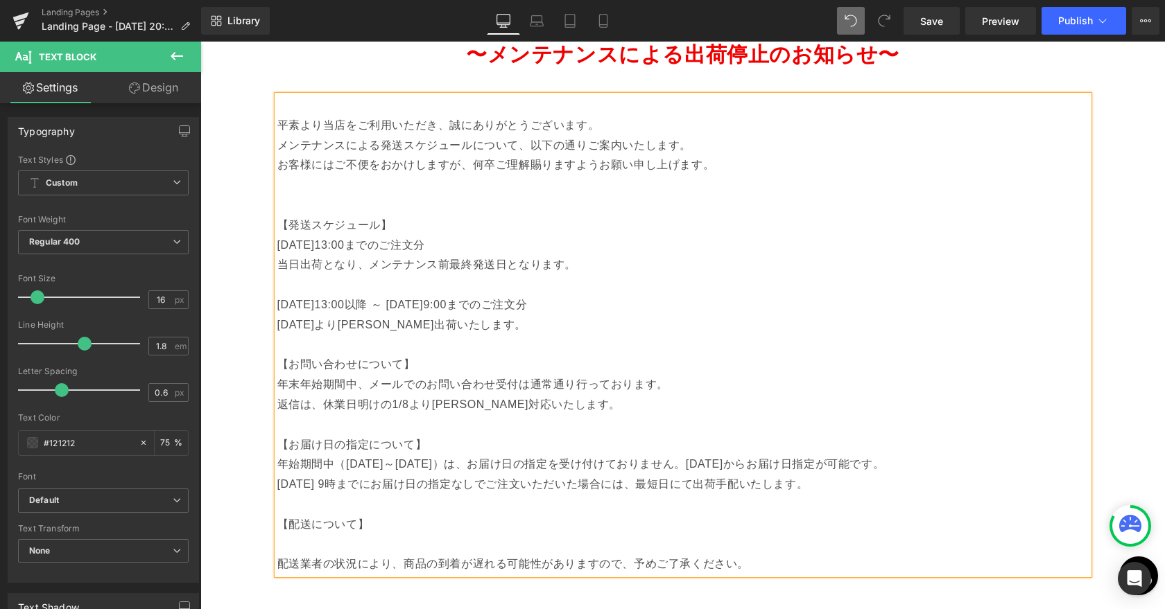
click at [324, 388] on p "年末年始期間中、メールでのお問い合わせ受付は通常通り行っております。" at bounding box center [682, 385] width 811 height 20
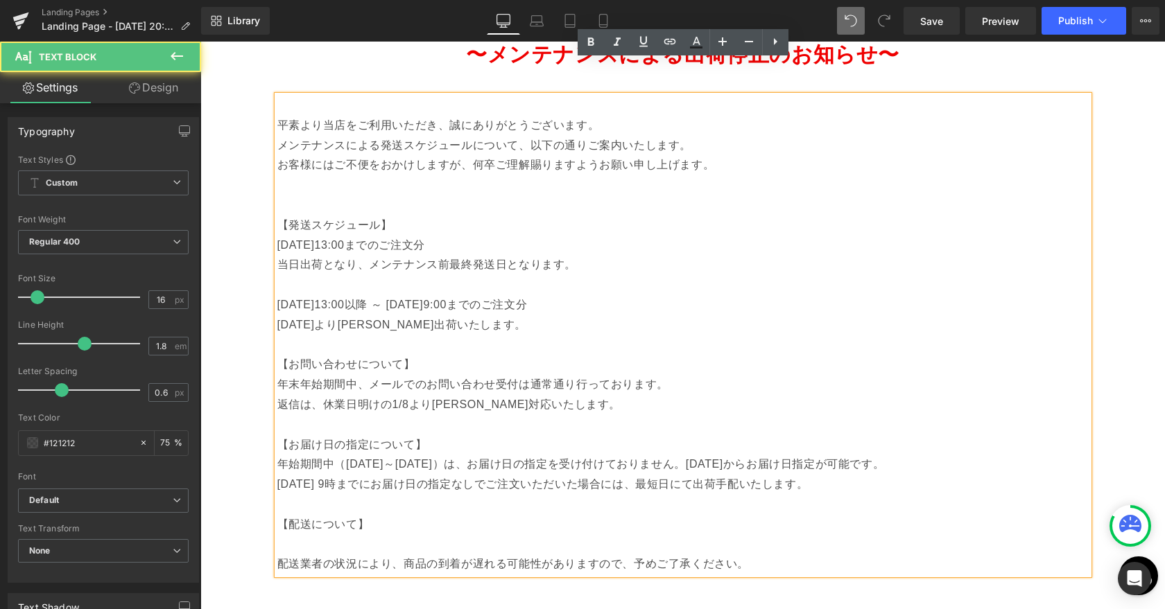
scroll to position [137, 0]
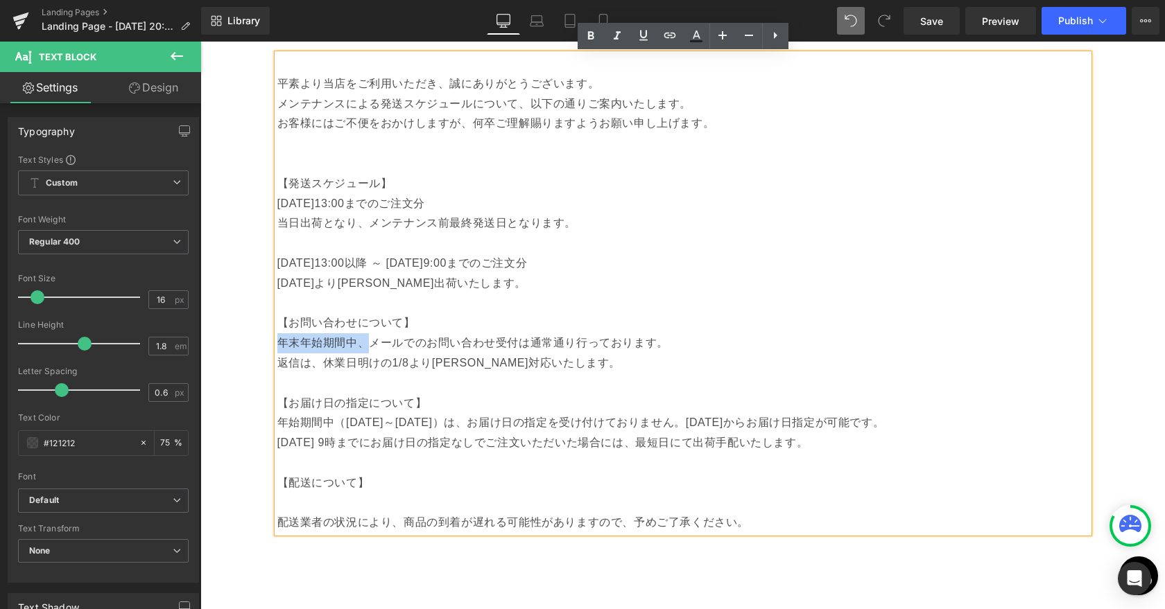
drag, startPoint x: 281, startPoint y: 343, endPoint x: 369, endPoint y: 338, distance: 88.2
click at [369, 338] on p "年末年始期間中、メールでのお問い合わせ受付は通常通り行っております。" at bounding box center [682, 343] width 811 height 20
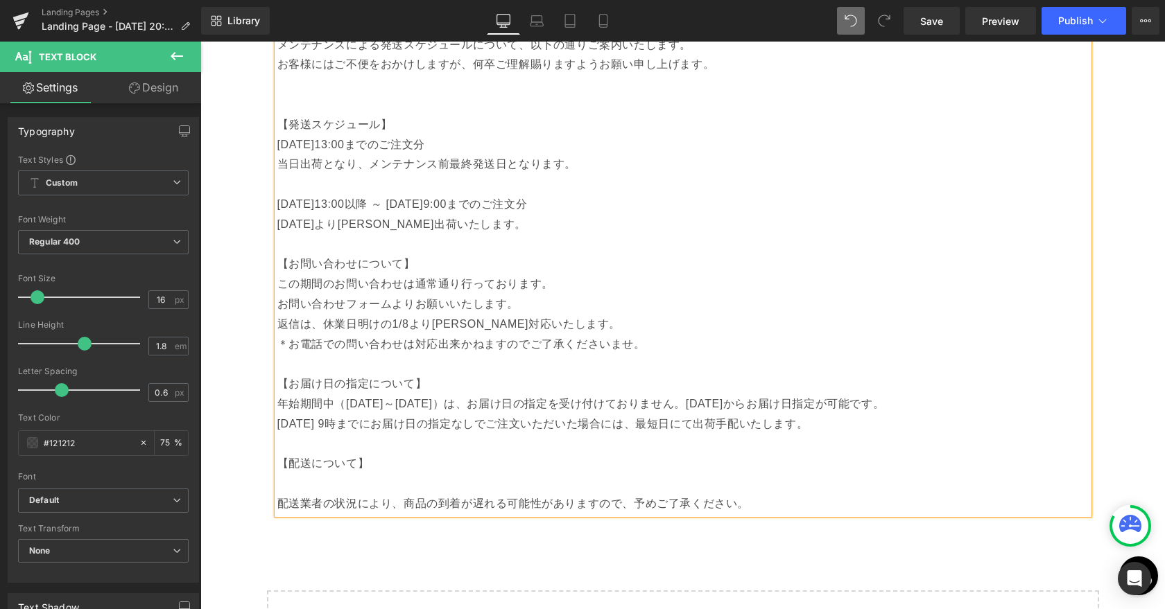
scroll to position [199, 0]
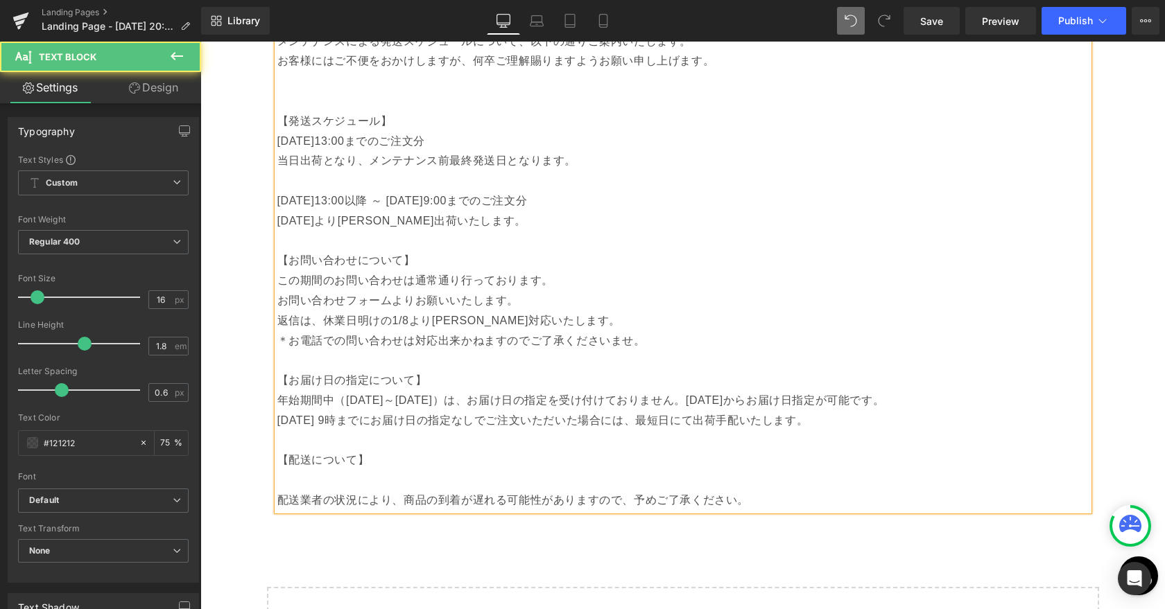
click at [304, 428] on p "[DATE] 9時までにお届け日の指定なしでご注文いただいた場合には、最短日にて出荷手配いたします。" at bounding box center [682, 421] width 811 height 20
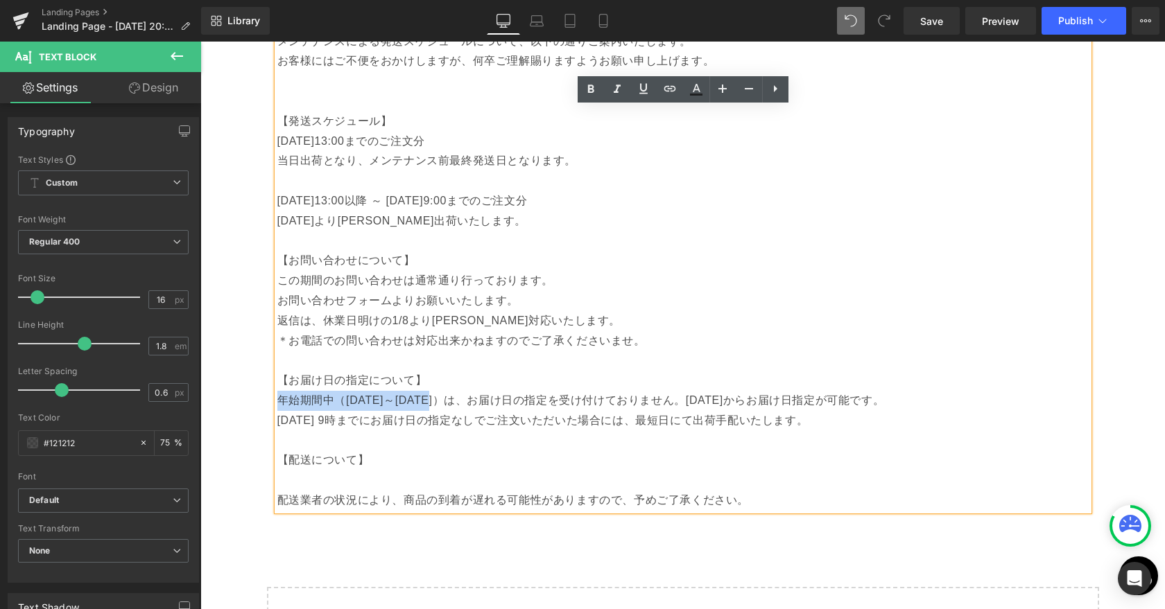
drag, startPoint x: 277, startPoint y: 401, endPoint x: 467, endPoint y: 393, distance: 190.2
click at [467, 393] on p "年始期間中（[DATE]～[DATE]）は、お届け日の指定を受け付けておりません。[DATE]からお届け日指定が可能です。" at bounding box center [682, 401] width 811 height 20
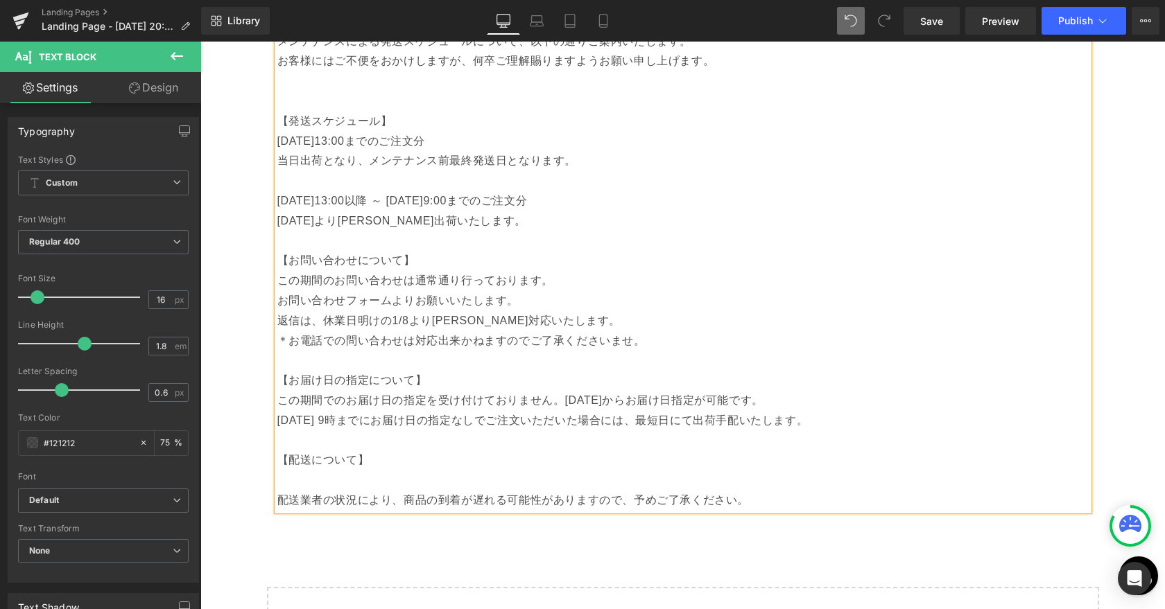
click at [569, 402] on p "この期間でのお届け日の指定を受け付けておりません。[DATE]からお届け日指定が可能です。" at bounding box center [682, 401] width 811 height 20
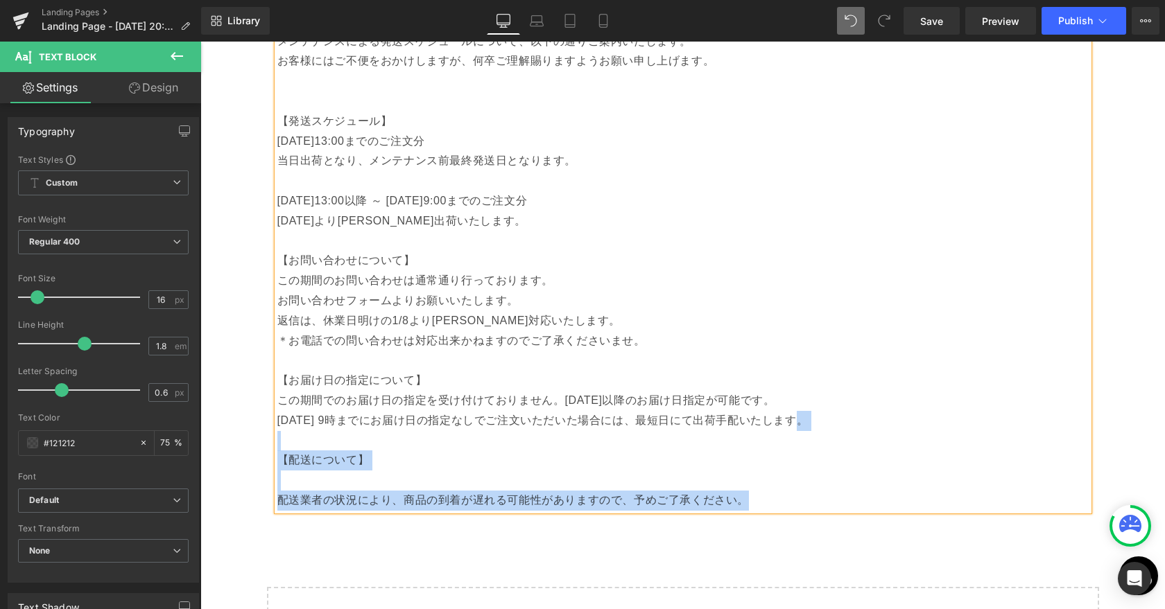
drag, startPoint x: 813, startPoint y: 426, endPoint x: 275, endPoint y: 421, distance: 537.4
click at [277, 421] on div "平素より当店をご利用いただき、誠にありがとうございます。 メンテナンスによる発送スケジュールについて、以下の通りご案内いたします。 お客様にはご不便をおかけし…" at bounding box center [682, 251] width 811 height 519
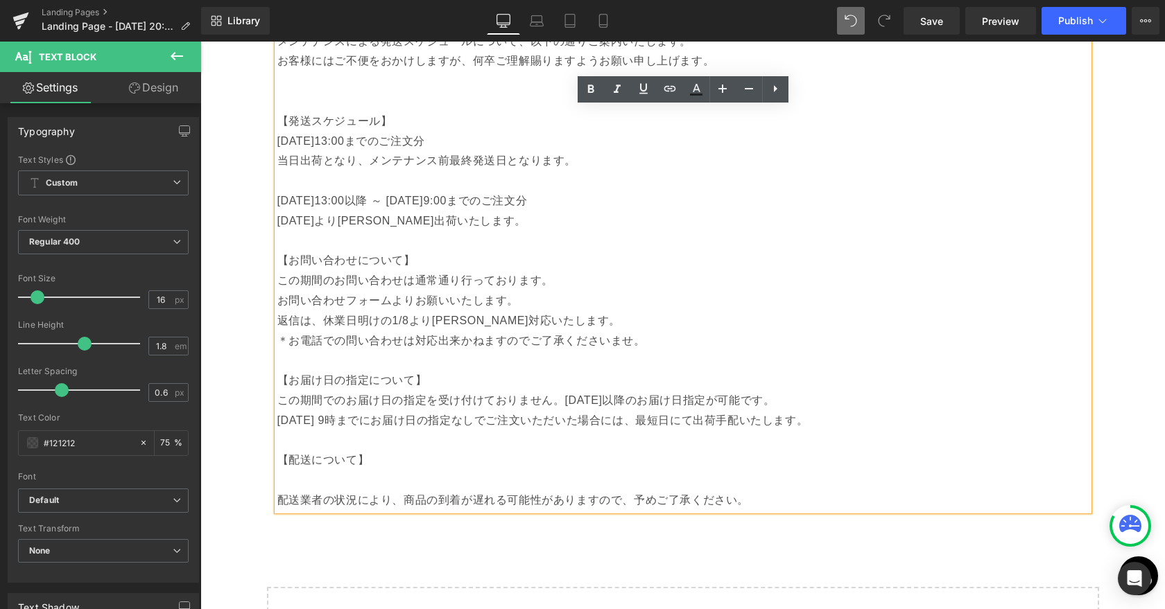
click at [335, 418] on p "[DATE] 9時までにお届け日の指定なしでご注文いただいた場合には、最短日にて出荷手配いたします。" at bounding box center [682, 421] width 811 height 20
drag, startPoint x: 277, startPoint y: 421, endPoint x: 797, endPoint y: 406, distance: 520.2
click at [797, 406] on div "平素より当店をご利用いただき、誠にありがとうございます。 メンテナンスによる発送スケジュールについて、以下の通りご案内いたします。 お客様にはご不便をおかけし…" at bounding box center [682, 251] width 811 height 519
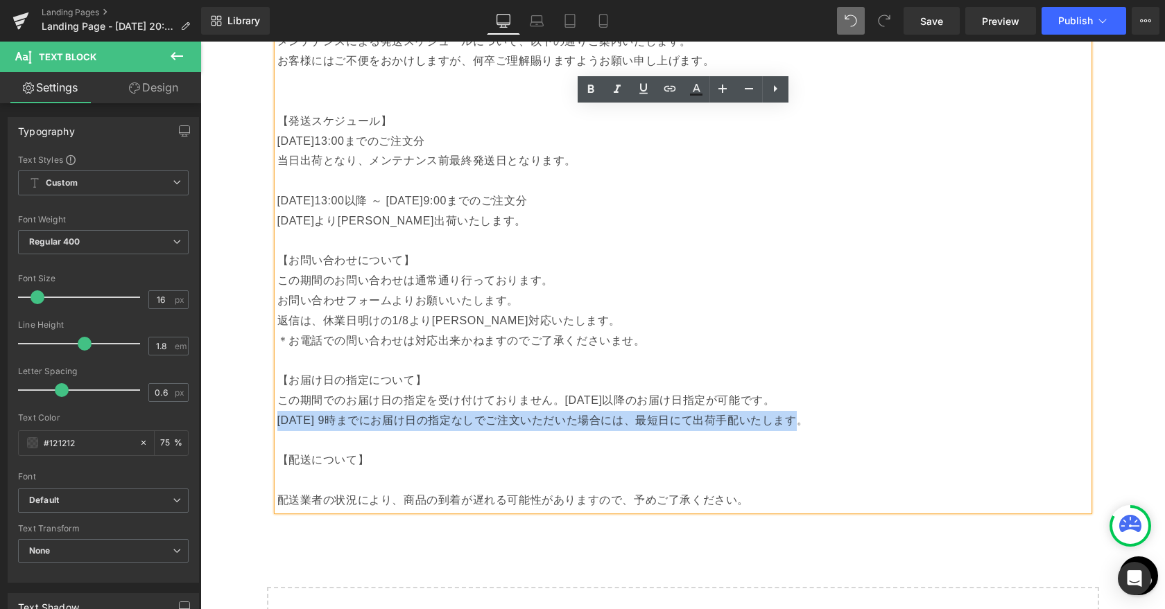
drag, startPoint x: 806, startPoint y: 418, endPoint x: 277, endPoint y: 424, distance: 528.4
click at [277, 424] on p "[DATE] 9時までにお届け日の指定なしでご注文いただいた場合には、最短日にて出荷手配いたします。" at bounding box center [682, 421] width 811 height 20
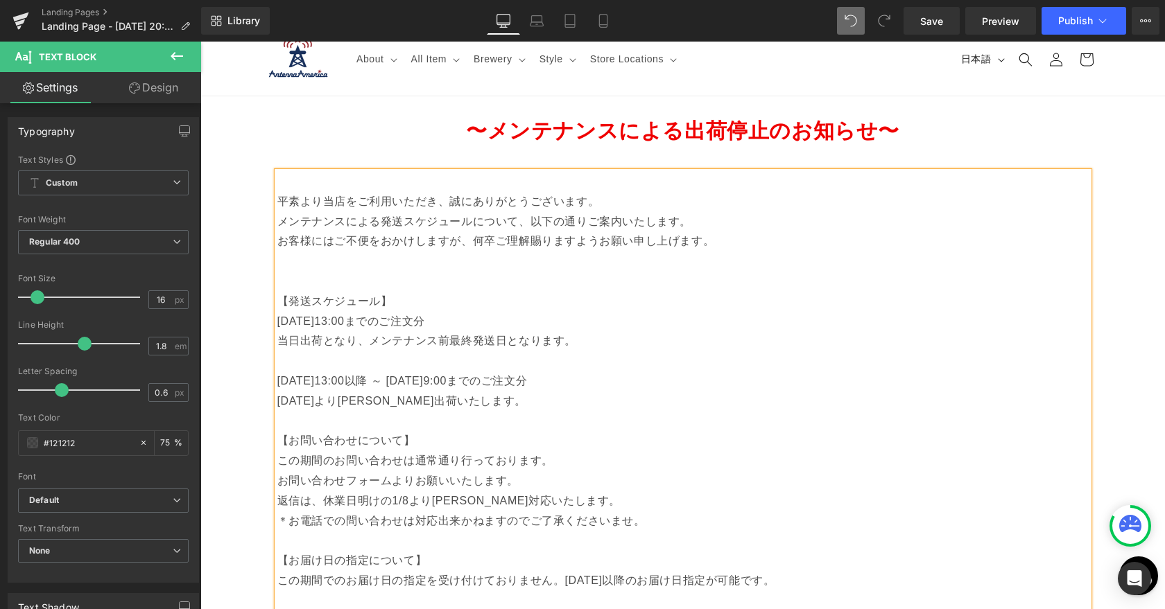
scroll to position [0, 0]
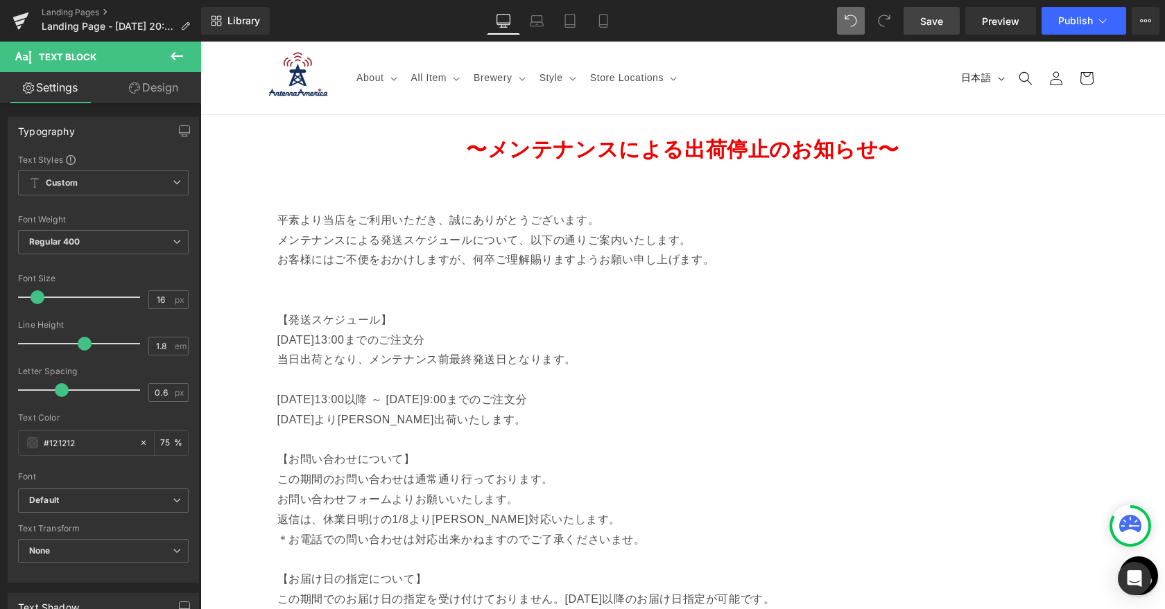
click at [944, 25] on link "Save" at bounding box center [931, 21] width 56 height 28
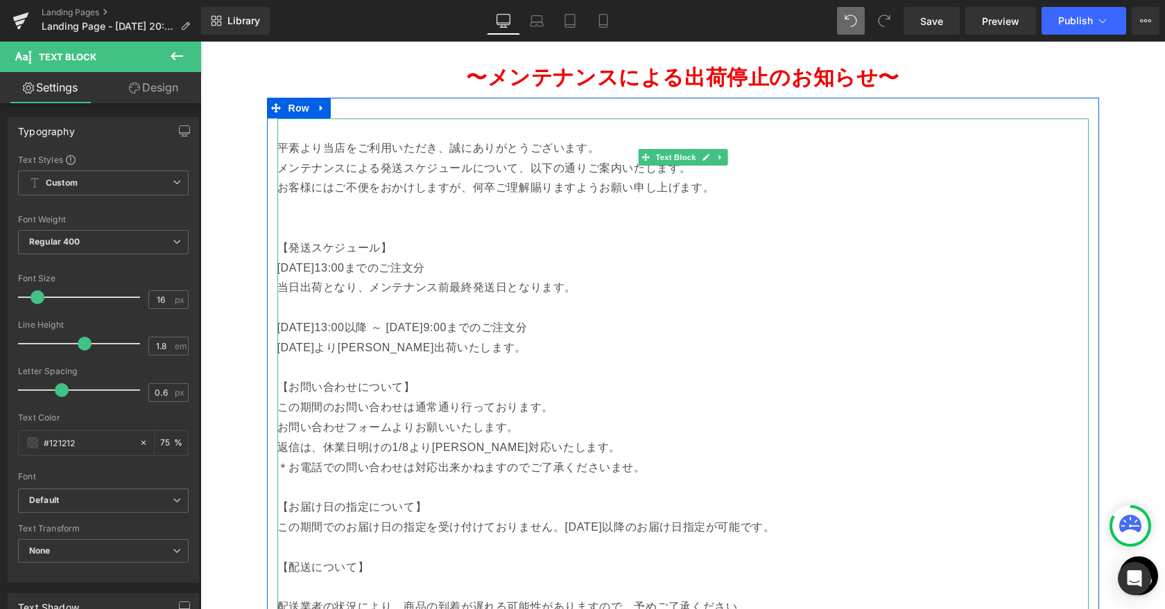
scroll to position [78, 0]
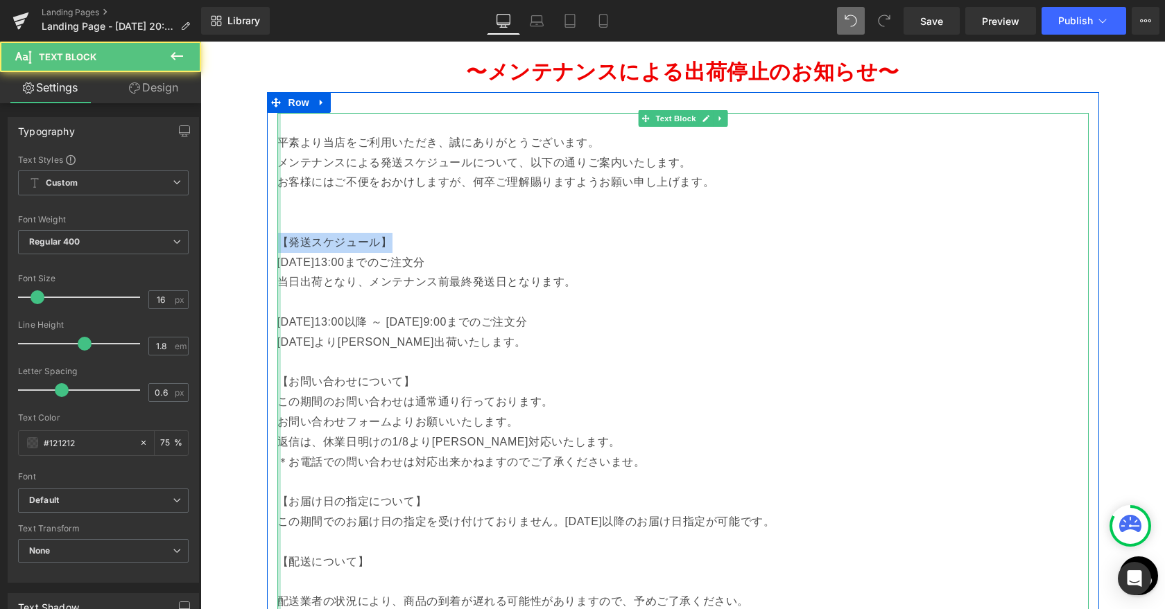
drag, startPoint x: 395, startPoint y: 244, endPoint x: 279, endPoint y: 243, distance: 115.8
click at [279, 243] on div "平素より当店をご利用いただき、誠にありがとうございます。 メンテナンスによる発送スケジュールについて、以下の通りご案内いたします。 お客様にはご不便をおかけし…" at bounding box center [682, 362] width 811 height 499
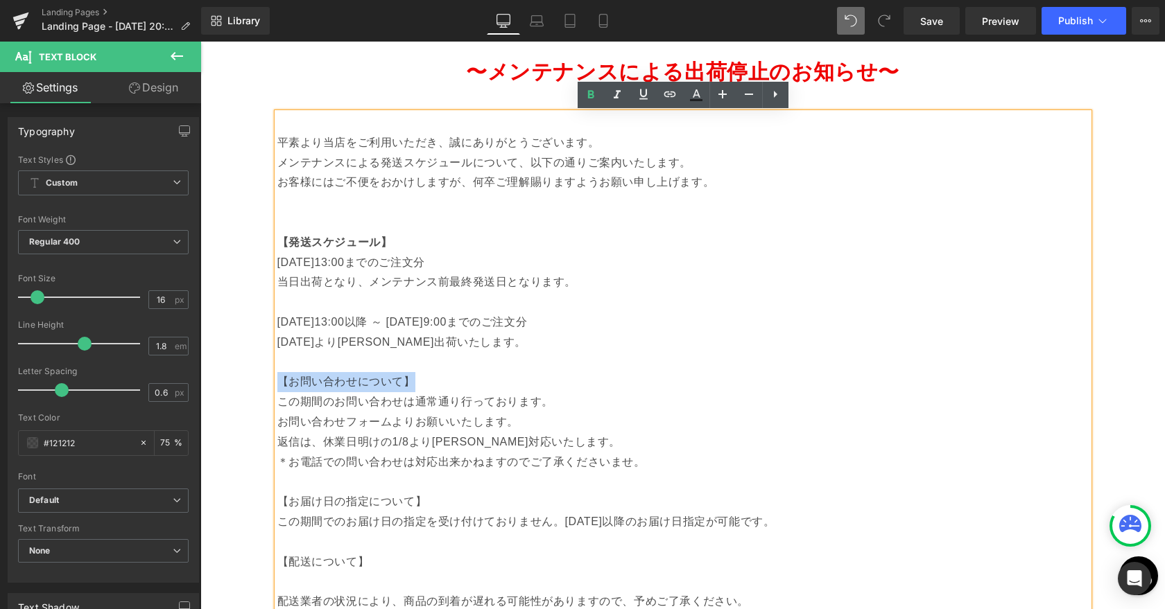
drag, startPoint x: 422, startPoint y: 385, endPoint x: 277, endPoint y: 382, distance: 144.3
click at [277, 382] on p "【お問い合わせについて】" at bounding box center [682, 382] width 811 height 20
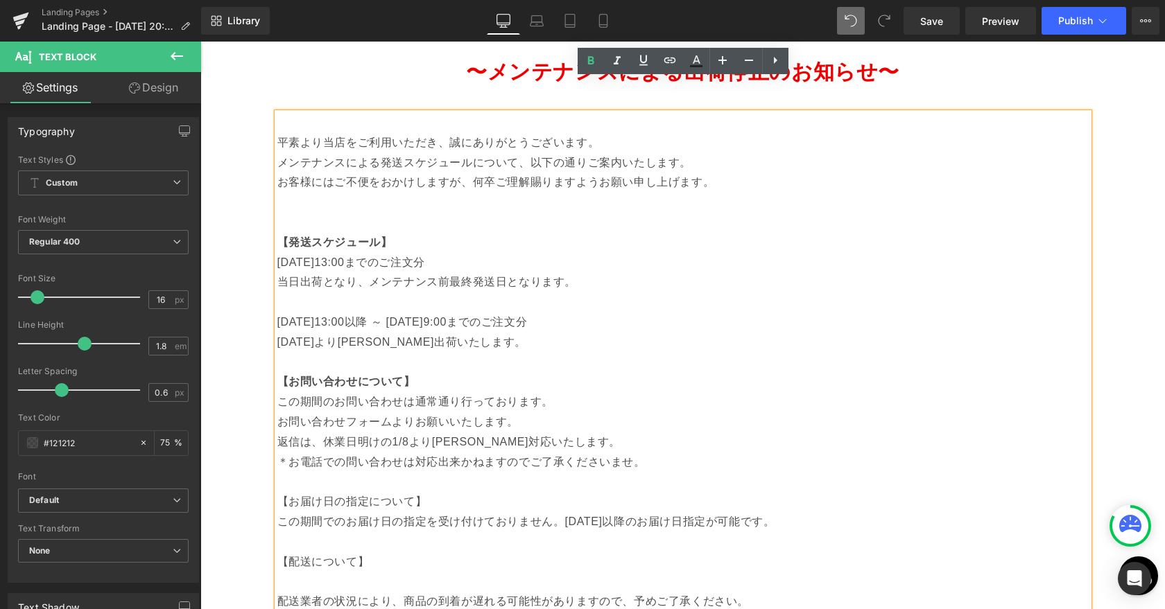
scroll to position [156, 0]
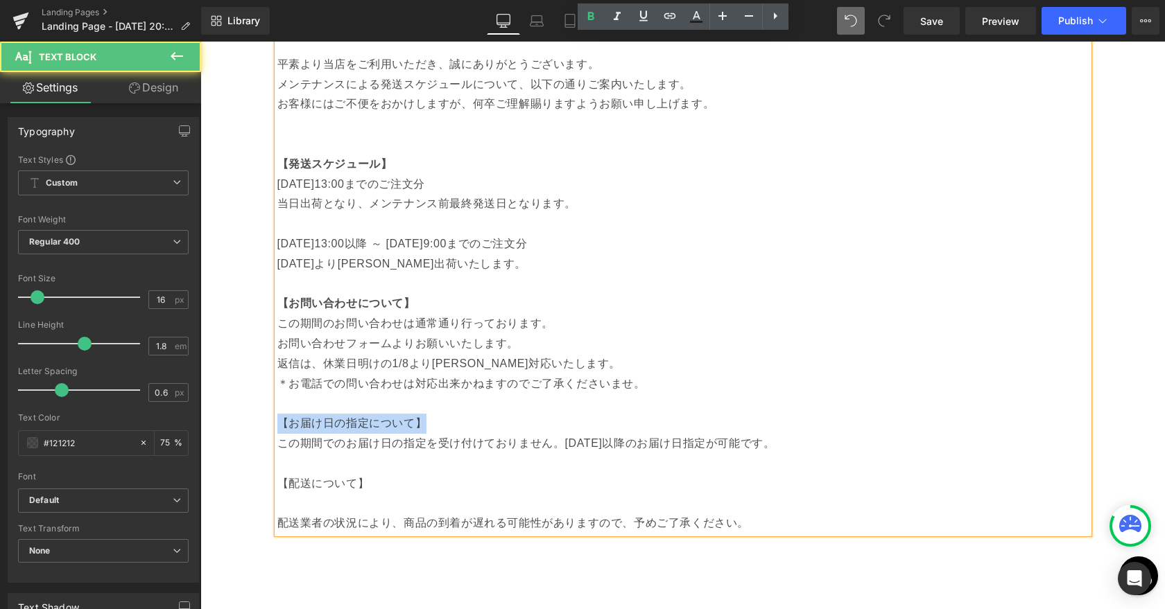
drag, startPoint x: 433, startPoint y: 424, endPoint x: 279, endPoint y: 424, distance: 153.2
click at [279, 424] on p "【お届け日の指定について】" at bounding box center [682, 424] width 811 height 20
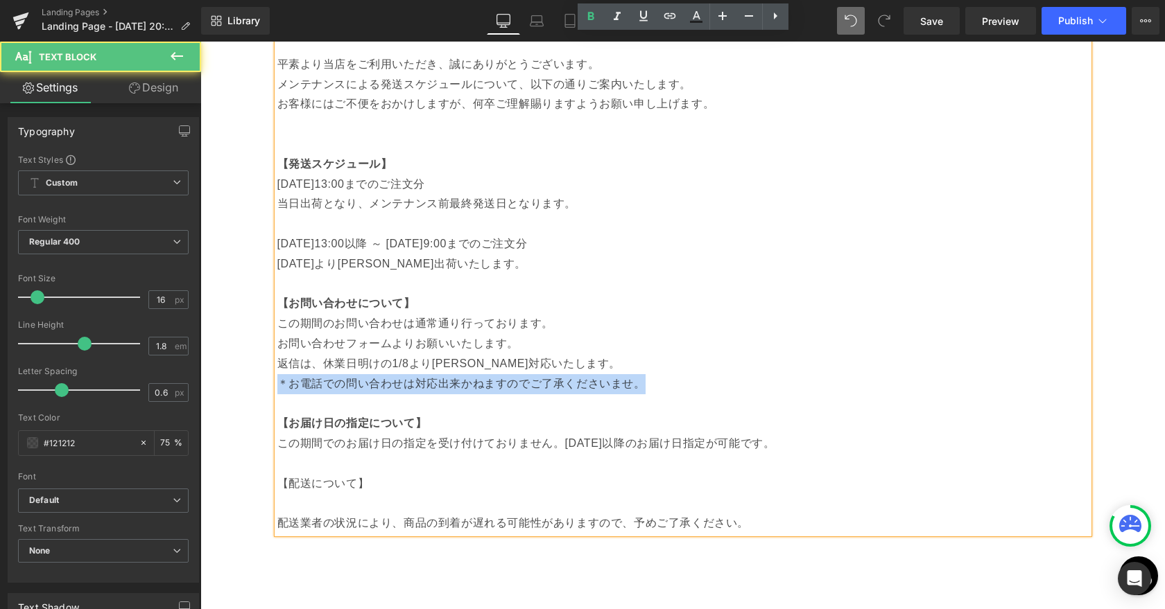
drag, startPoint x: 278, startPoint y: 383, endPoint x: 643, endPoint y: 388, distance: 365.4
click at [643, 388] on p "＊お電話での問い合わせは対応出来かねますのでご了承くださいませ。" at bounding box center [682, 384] width 811 height 20
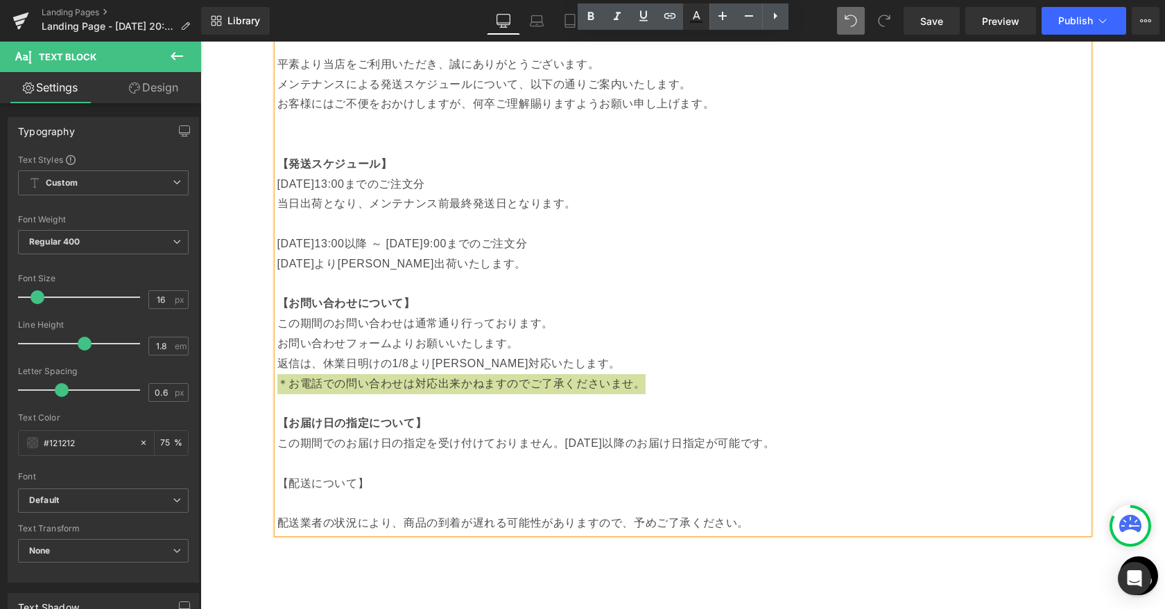
click at [695, 21] on icon at bounding box center [696, 22] width 12 height 2
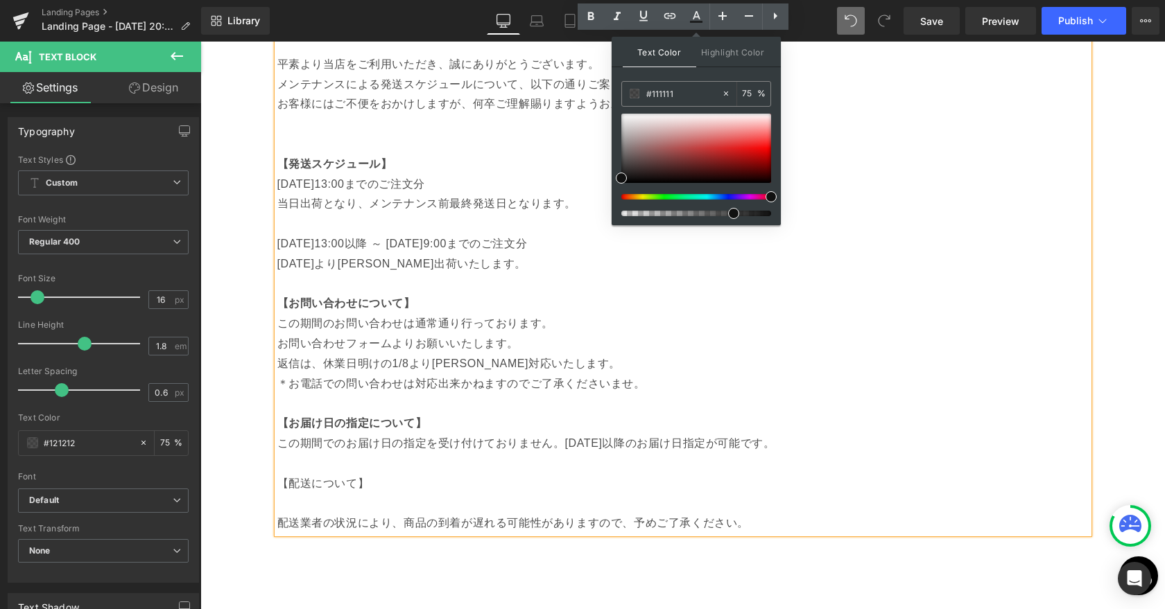
drag, startPoint x: 822, startPoint y: 239, endPoint x: 822, endPoint y: 197, distance: 41.6
type input "#ff0000"
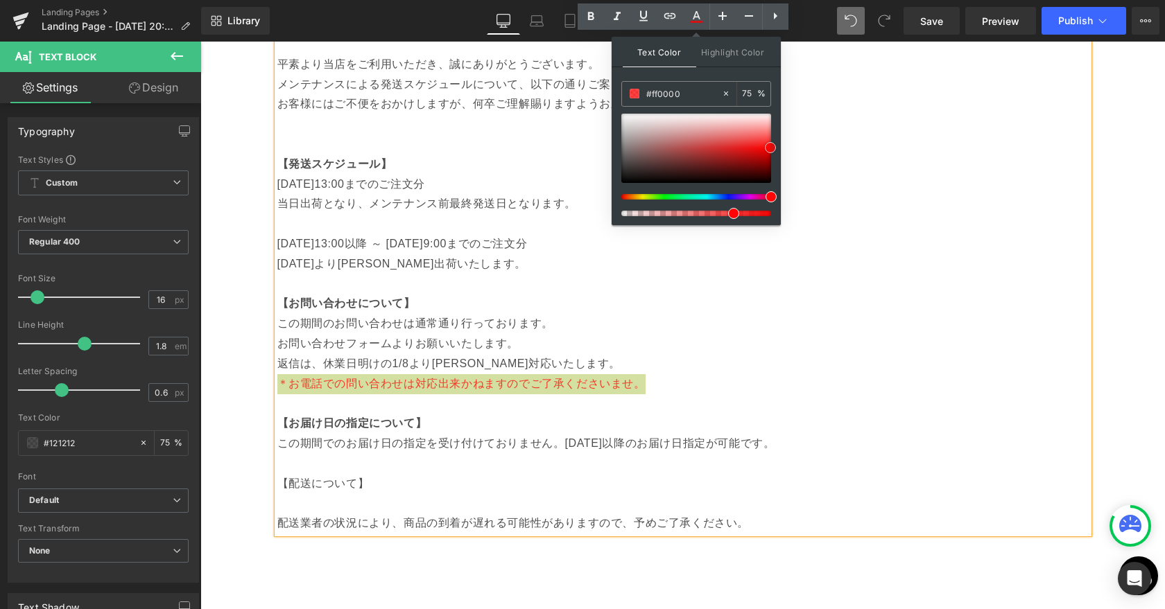
drag, startPoint x: 623, startPoint y: 177, endPoint x: 772, endPoint y: 146, distance: 152.2
click at [772, 146] on span at bounding box center [770, 147] width 11 height 11
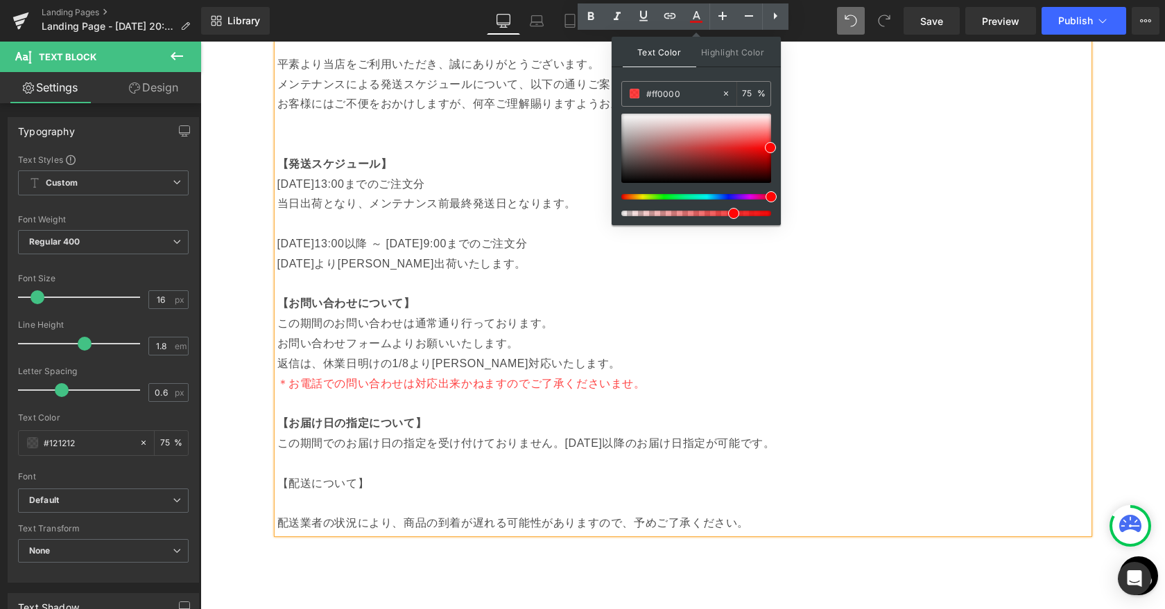
click at [626, 349] on p "お問い合わせフォームよりお願いいたします。" at bounding box center [682, 344] width 811 height 20
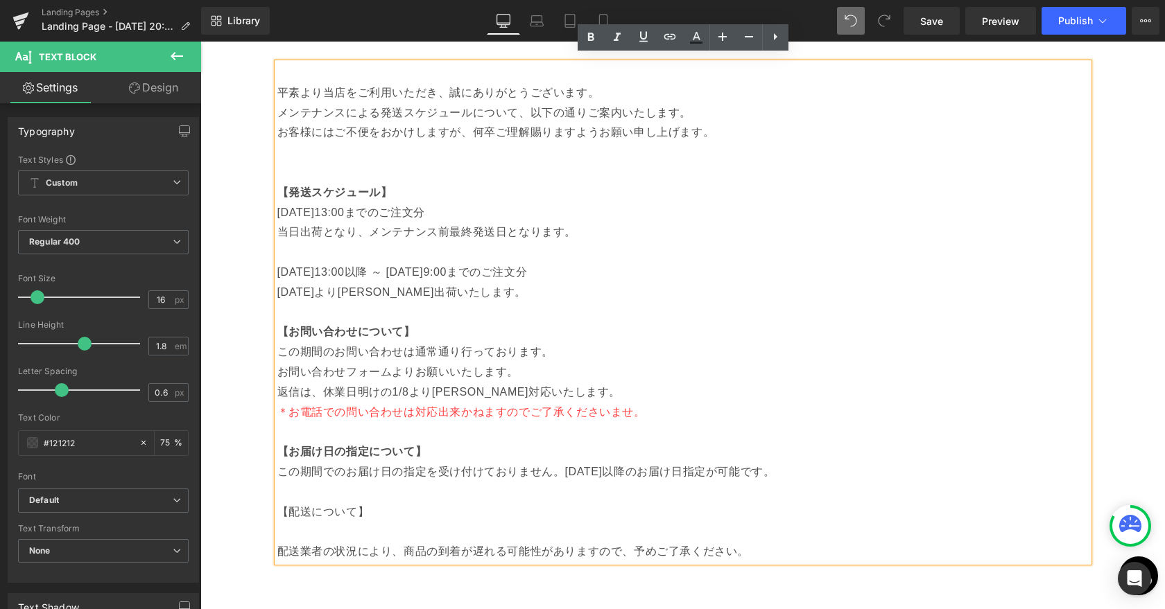
scroll to position [173, 0]
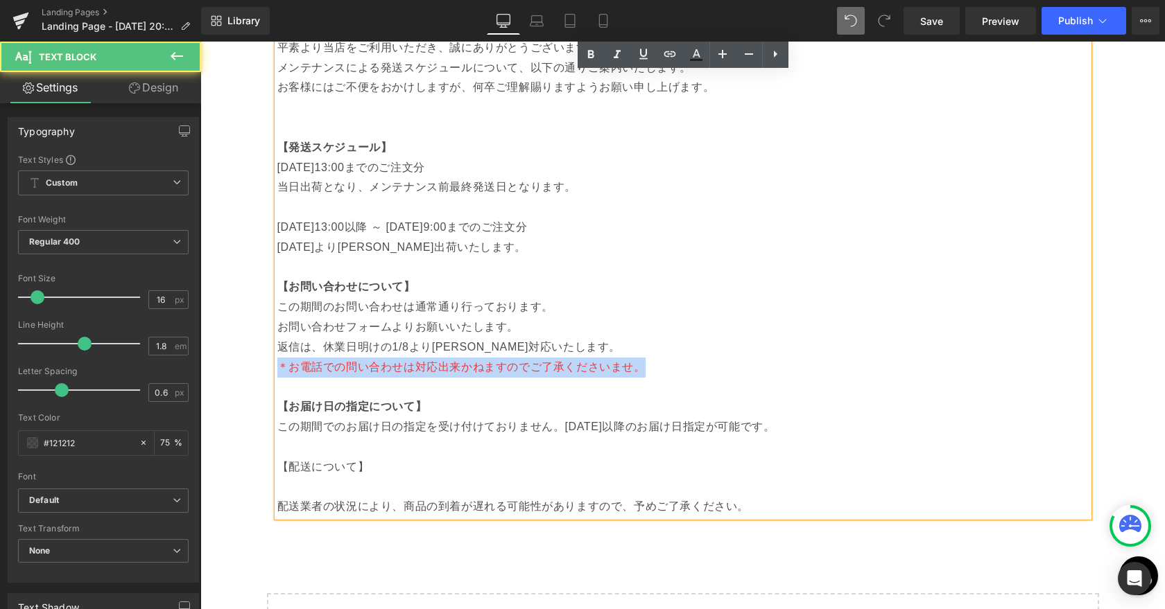
drag, startPoint x: 659, startPoint y: 367, endPoint x: 279, endPoint y: 371, distance: 380.0
click at [279, 371] on p "＊お電話での問い合わせは対応出来かねますのでご了承くださいませ。" at bounding box center [682, 368] width 811 height 20
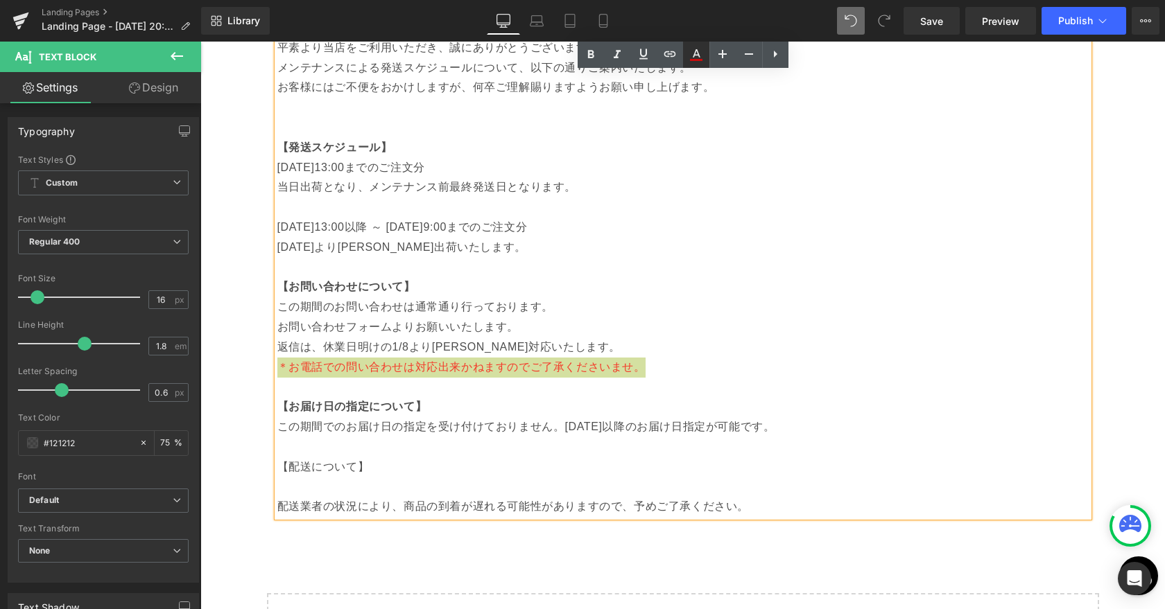
click at [695, 58] on icon at bounding box center [696, 54] width 17 height 17
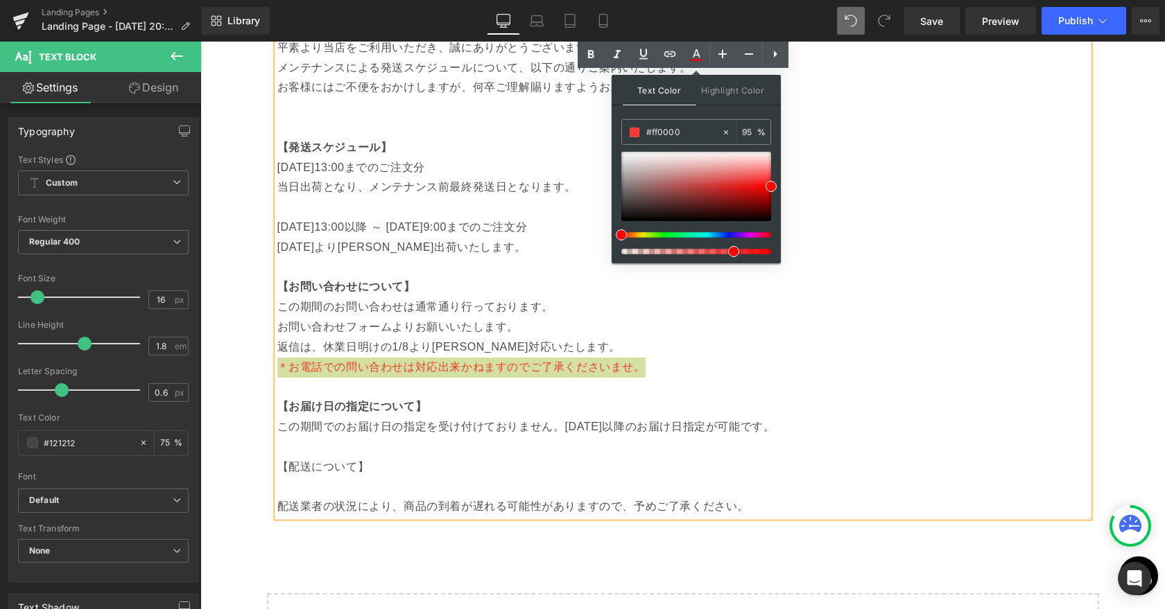
type input "100"
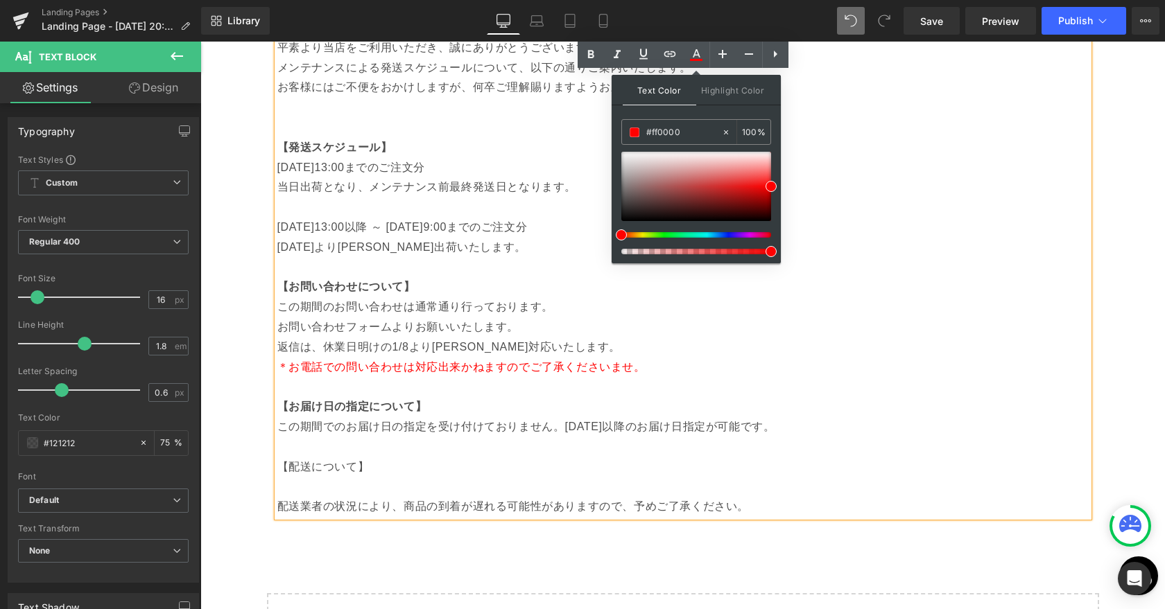
drag, startPoint x: 935, startPoint y: 291, endPoint x: 840, endPoint y: 250, distance: 103.7
click at [679, 381] on p at bounding box center [682, 387] width 811 height 20
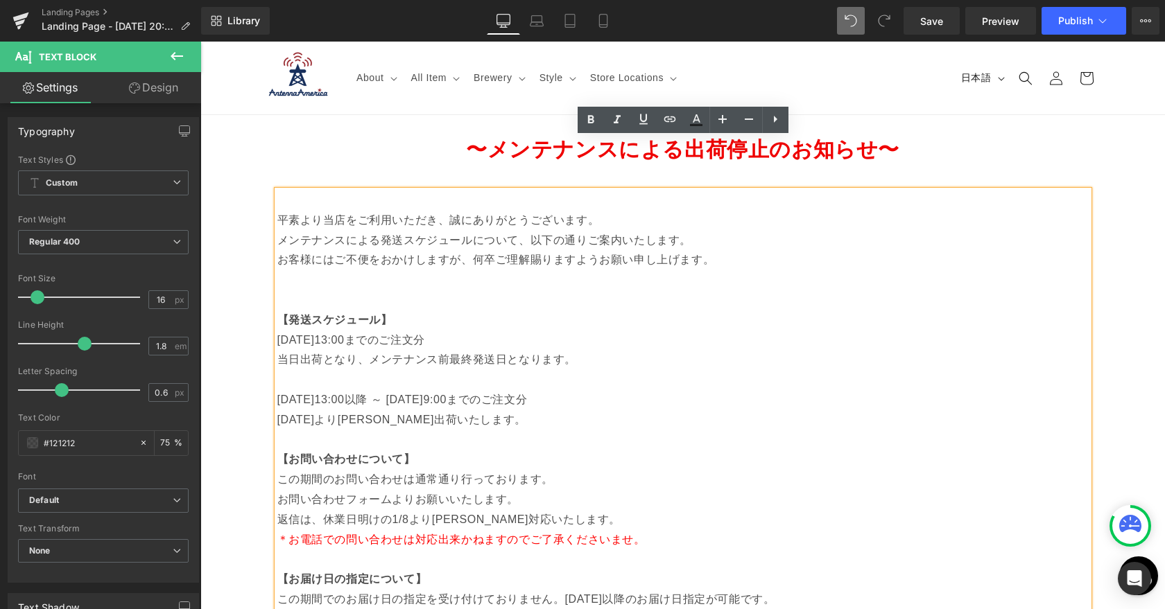
scroll to position [141, 0]
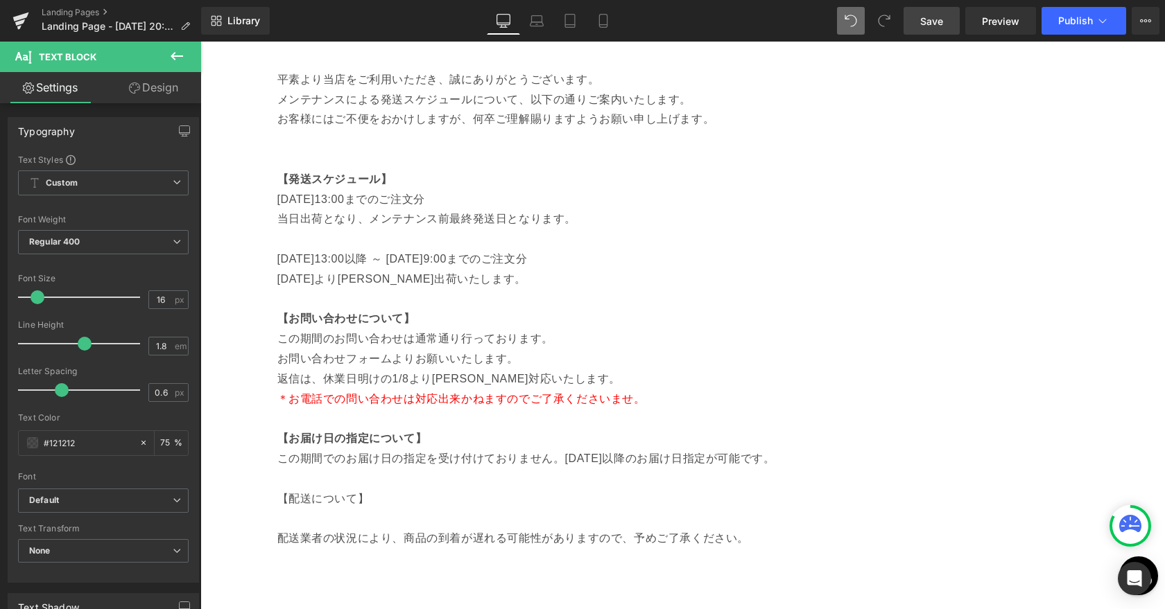
click at [926, 19] on span "Save" at bounding box center [931, 21] width 23 height 15
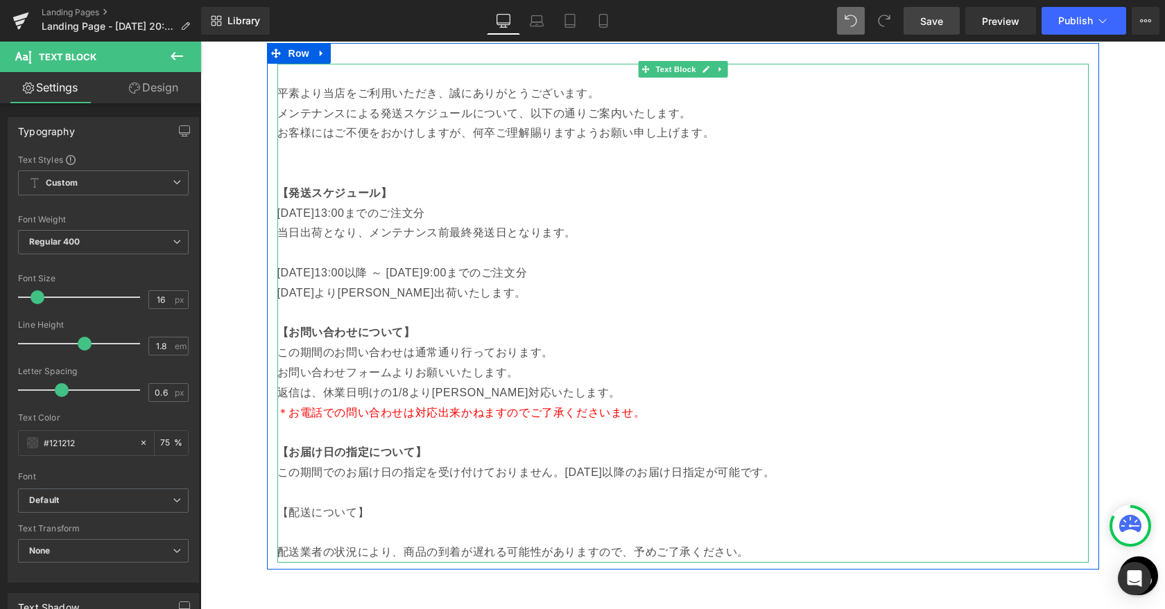
scroll to position [132, 0]
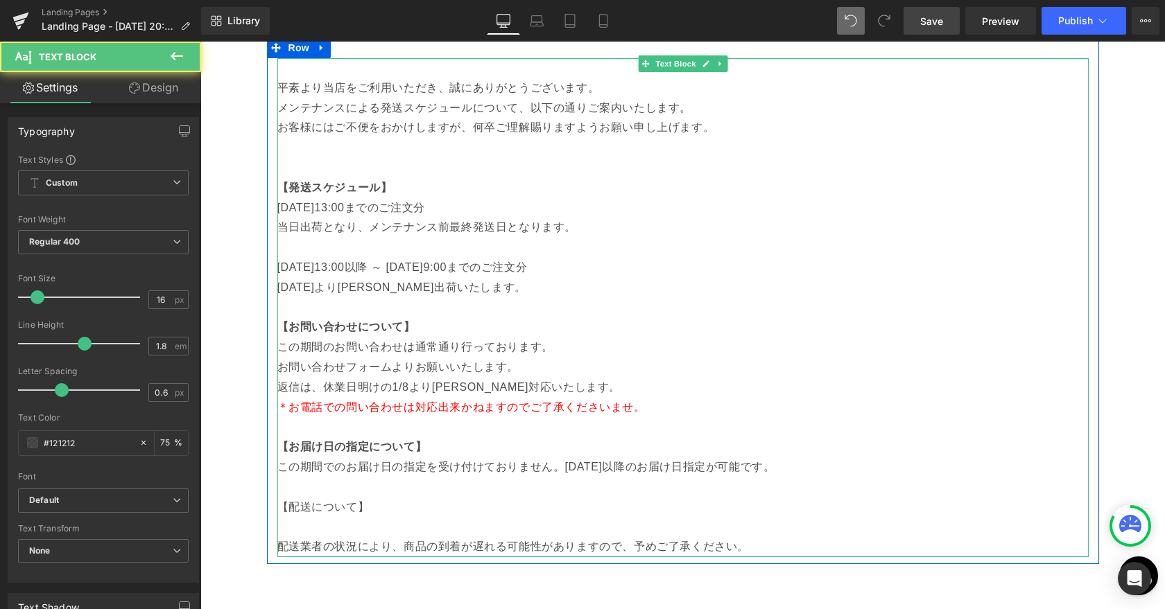
click at [396, 392] on p "返信は、休業日明けの1/8より[PERSON_NAME]対応いたします。" at bounding box center [682, 388] width 811 height 20
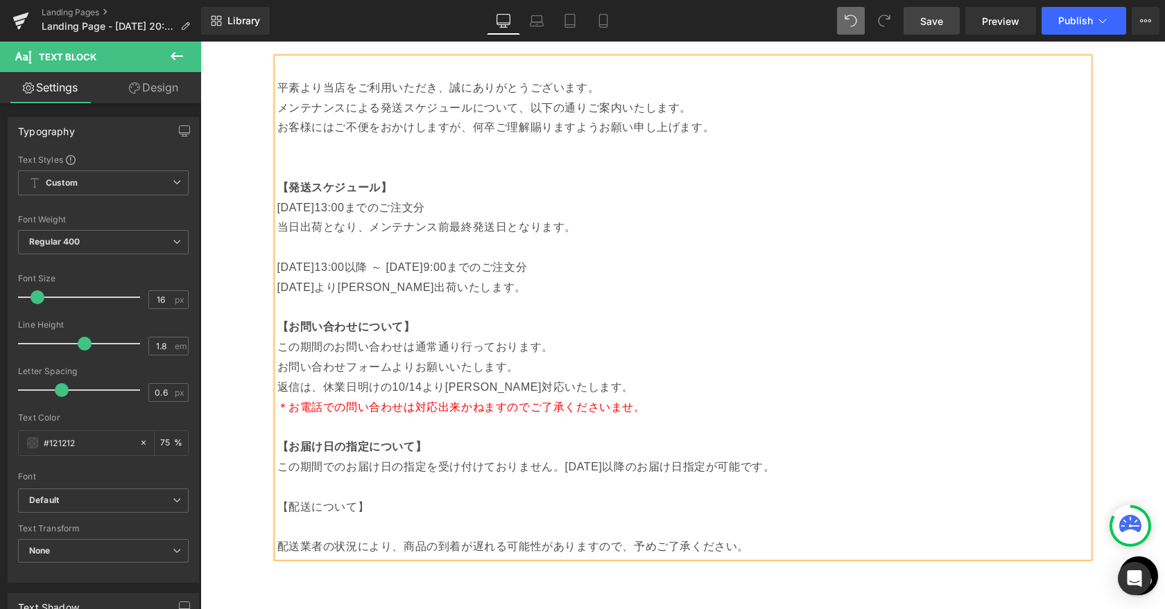
click at [565, 456] on p "【お届け日の指定について】" at bounding box center [682, 447] width 811 height 20
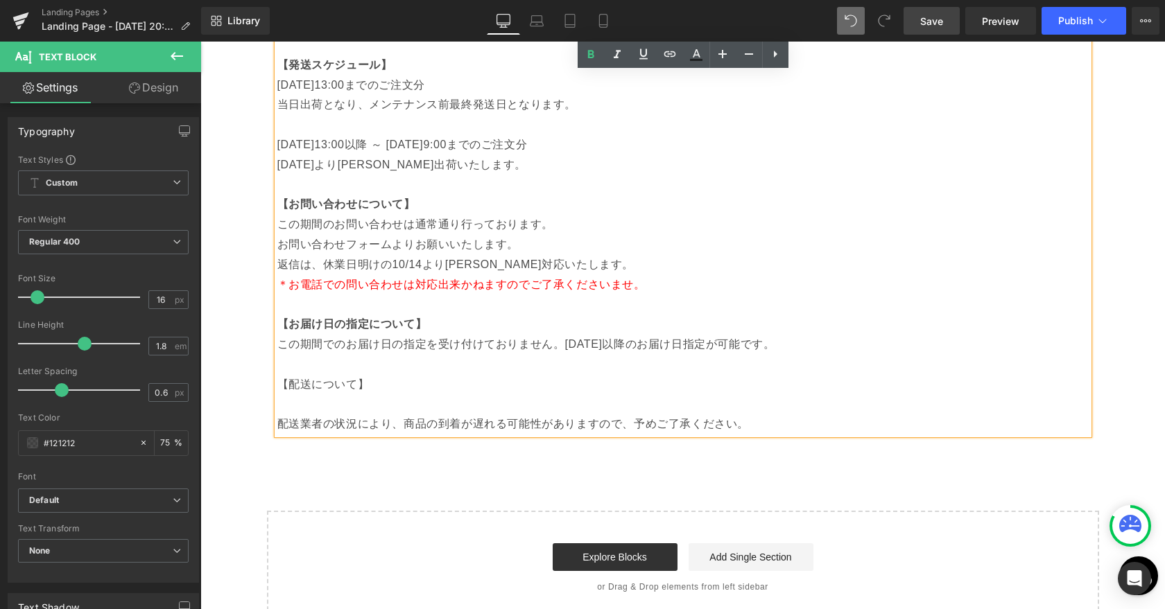
scroll to position [252, 0]
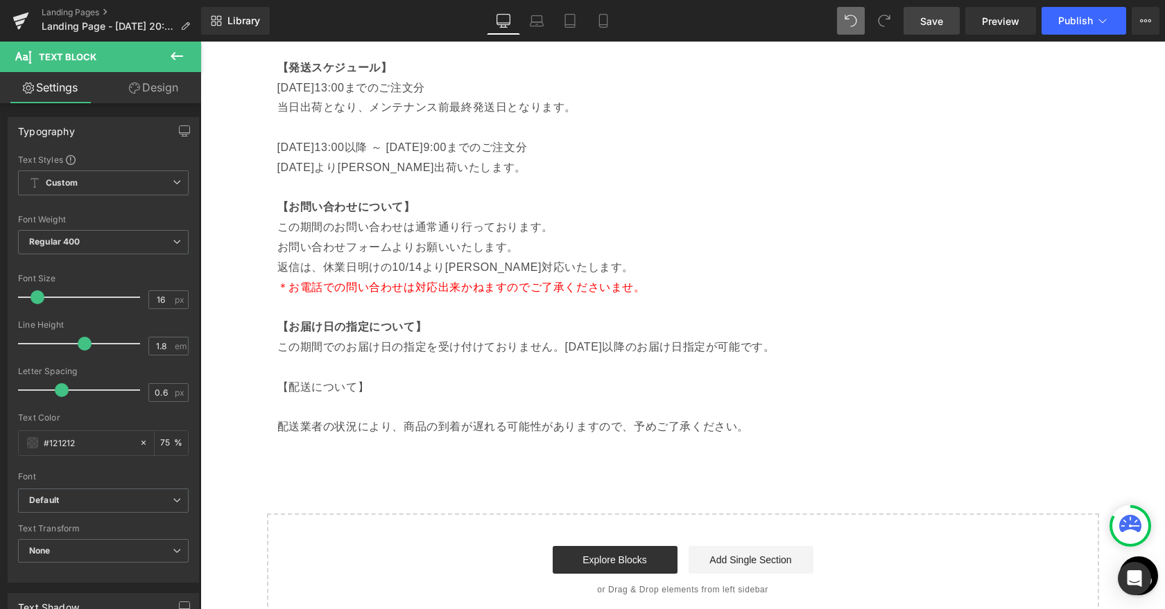
click at [925, 25] on span "Save" at bounding box center [931, 21] width 23 height 15
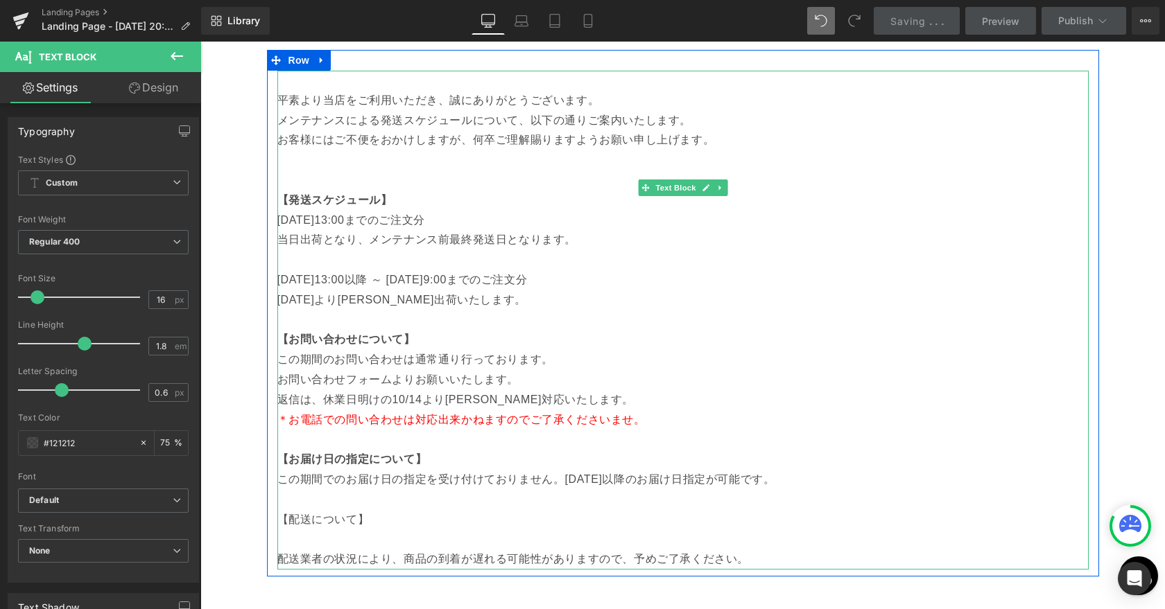
scroll to position [123, 0]
